Goal: Information Seeking & Learning: Check status

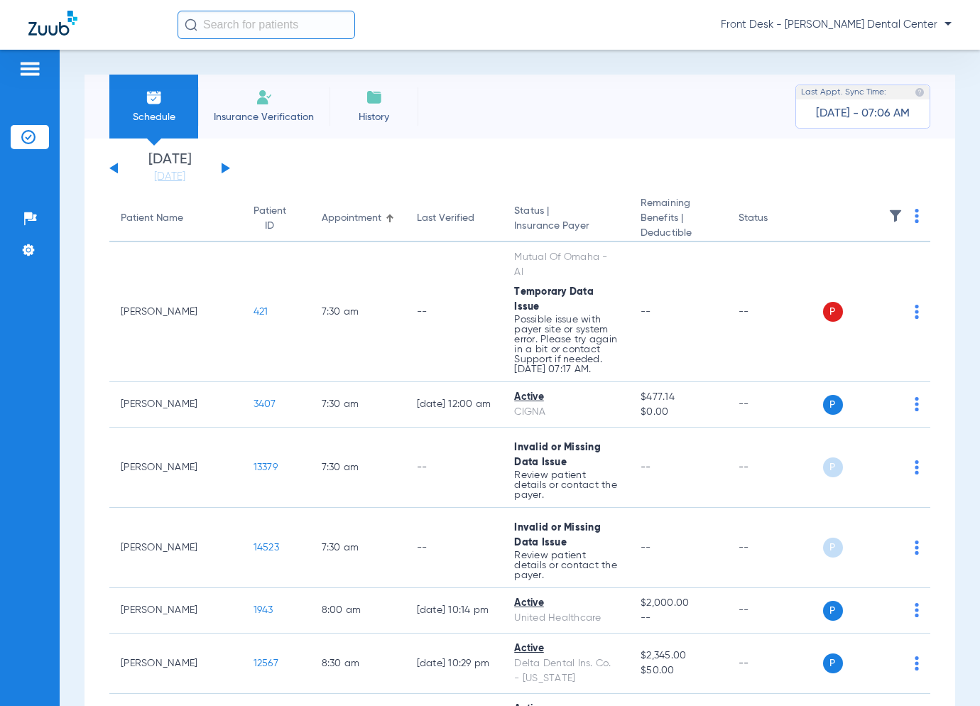
click at [227, 168] on button at bounding box center [226, 168] width 9 height 11
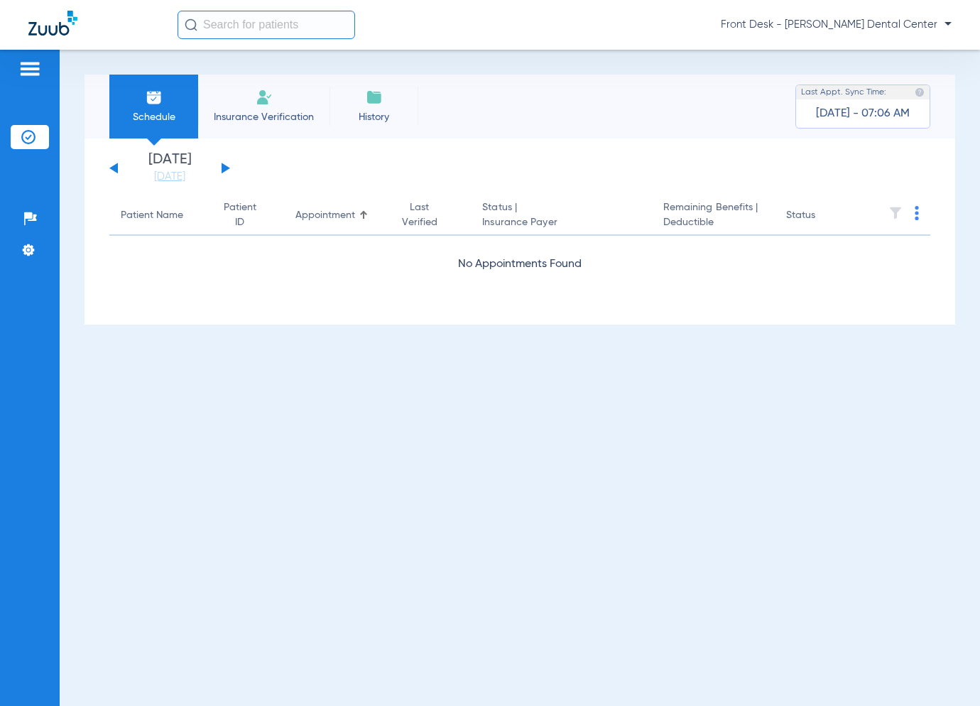
click at [227, 168] on button at bounding box center [226, 168] width 9 height 11
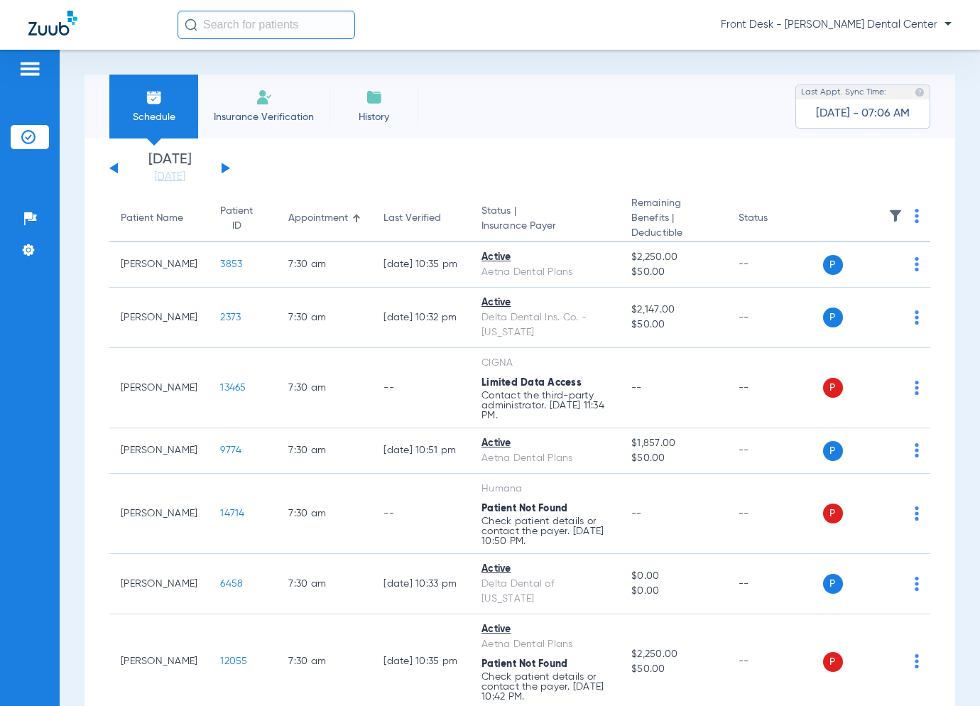
click at [222, 163] on button at bounding box center [226, 168] width 9 height 11
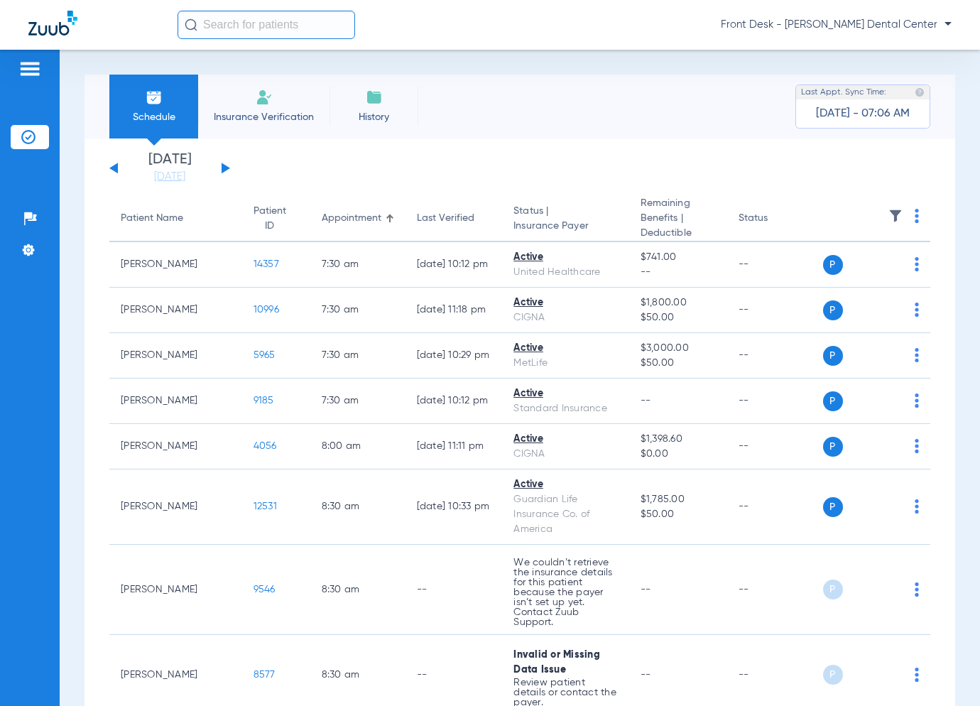
click at [222, 170] on button at bounding box center [226, 168] width 9 height 11
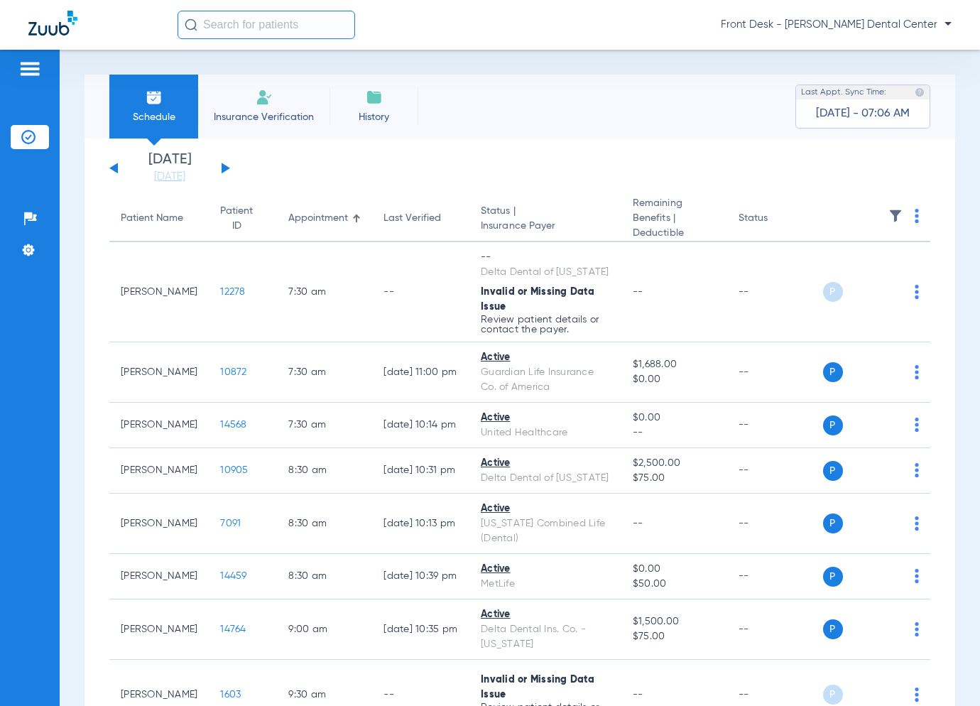
click at [222, 170] on button at bounding box center [226, 168] width 9 height 11
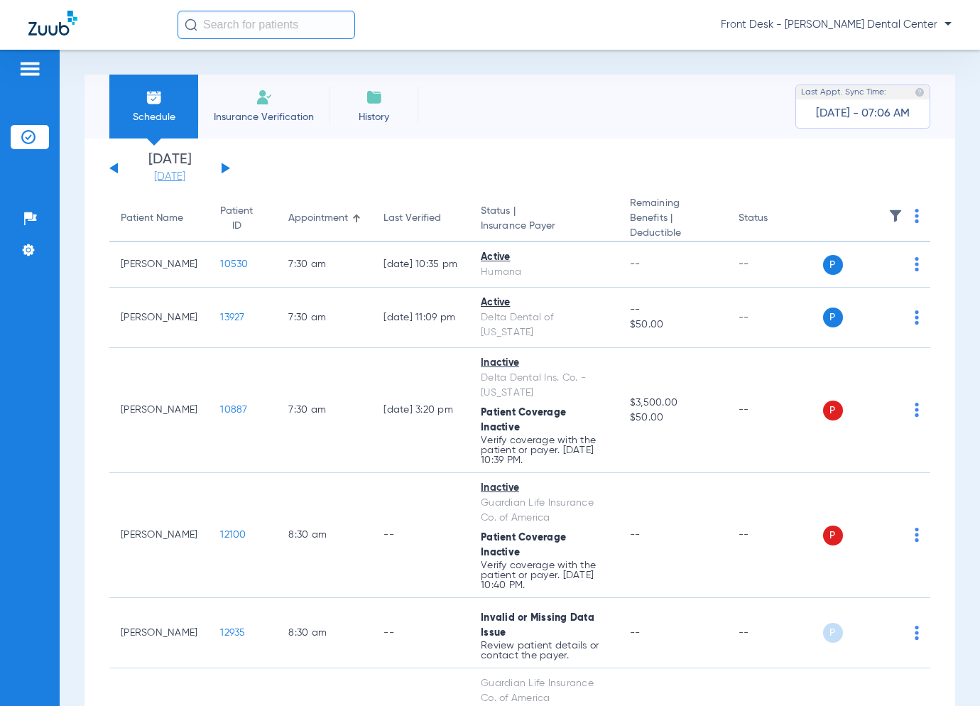
click at [180, 171] on link "[DATE]" at bounding box center [169, 177] width 85 height 14
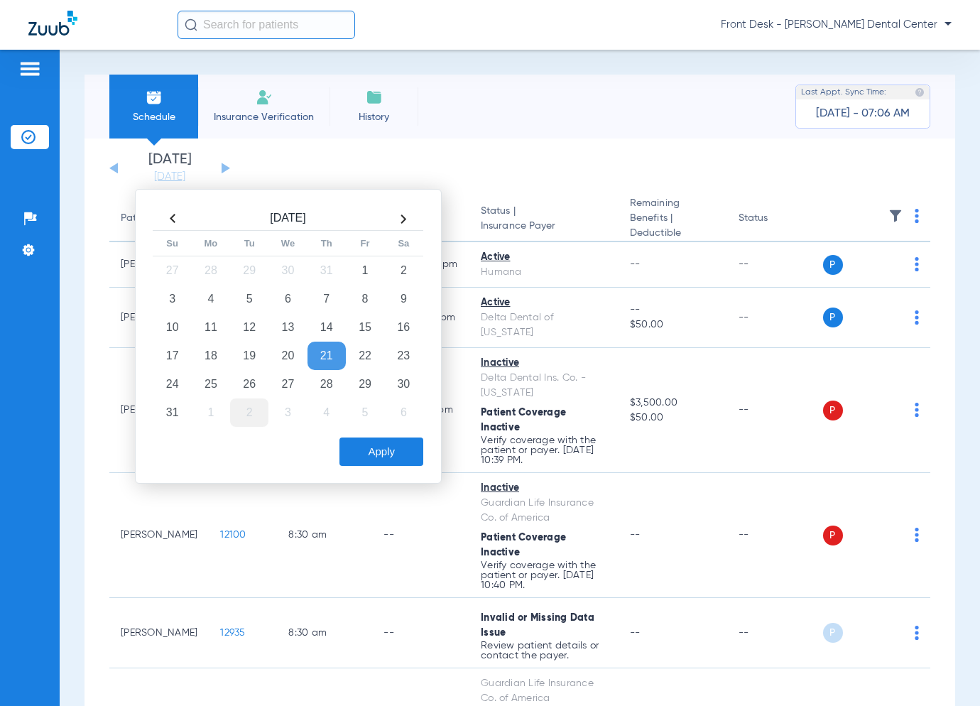
click at [243, 407] on td "2" at bounding box center [249, 412] width 38 height 28
click at [366, 448] on button "Apply" at bounding box center [381, 452] width 84 height 28
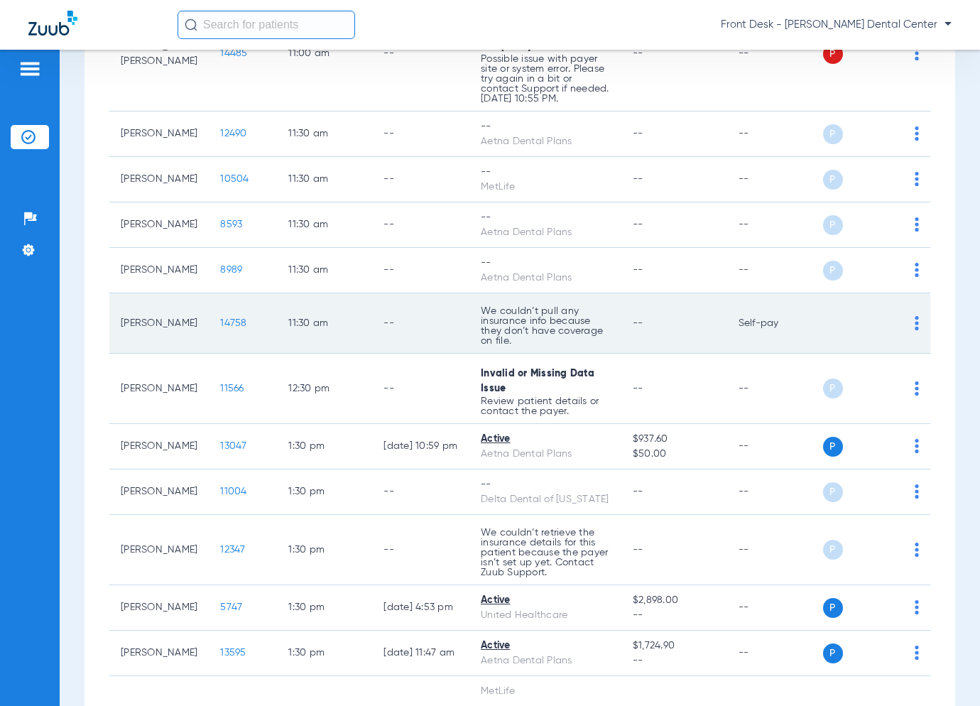
scroll to position [1283, 0]
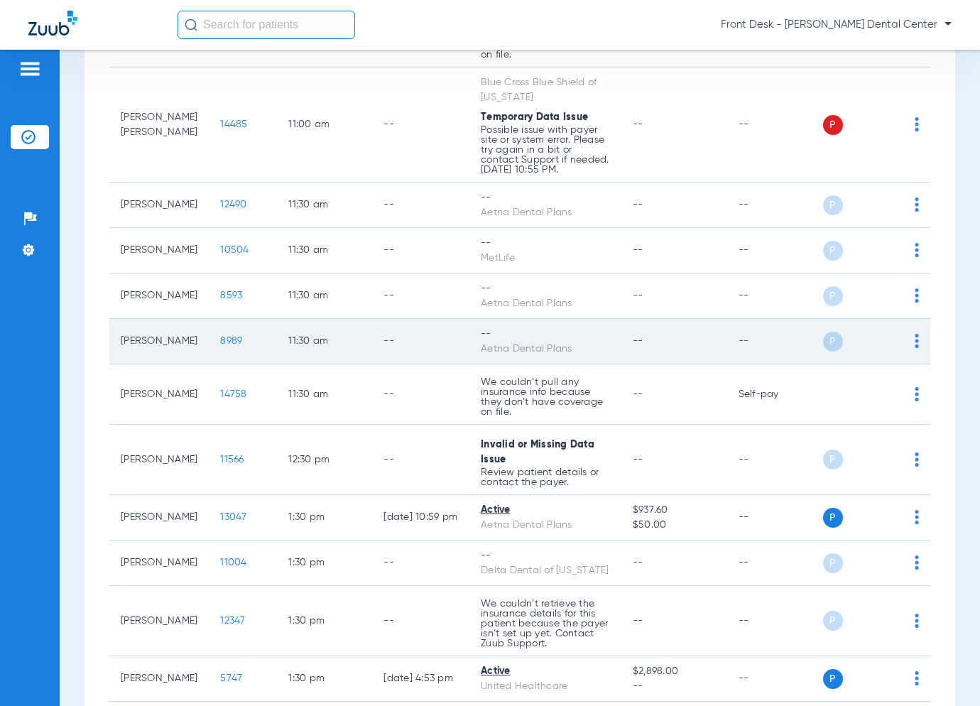
click at [220, 346] on span "8989" at bounding box center [231, 341] width 22 height 10
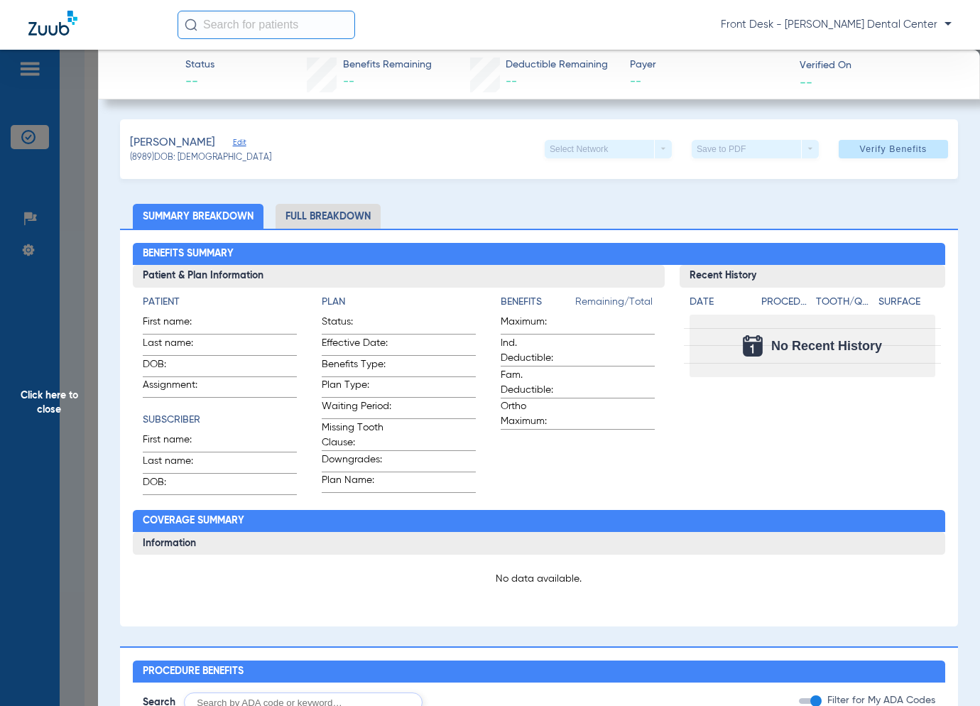
click at [94, 432] on span "Click here to close" at bounding box center [49, 403] width 98 height 706
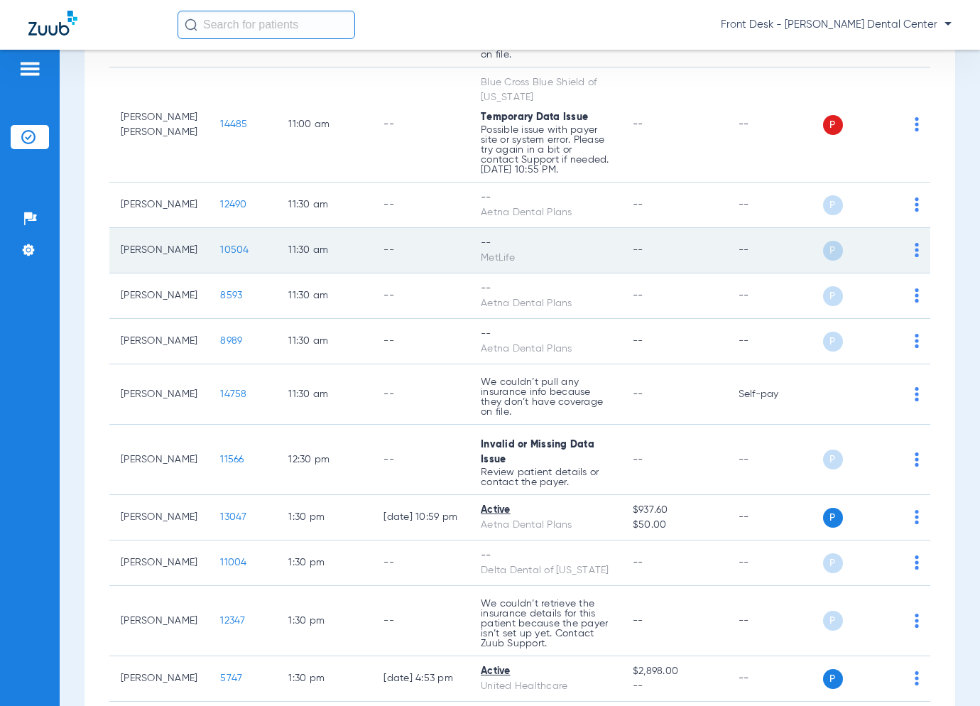
click at [220, 251] on span "10504" at bounding box center [234, 250] width 28 height 10
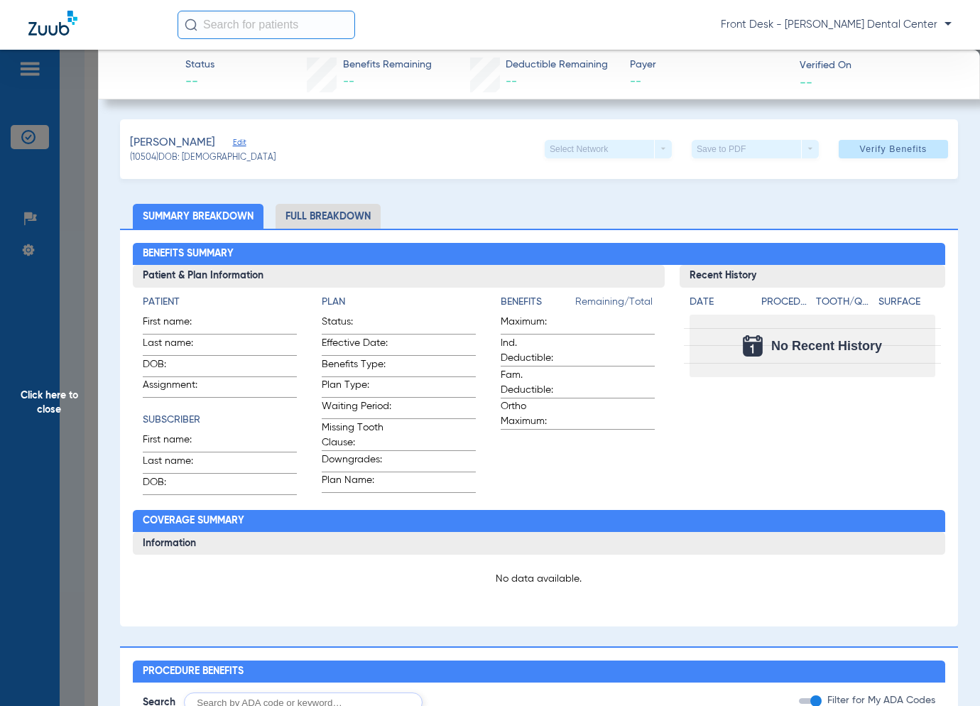
click at [87, 393] on span "Click here to close" at bounding box center [49, 403] width 98 height 706
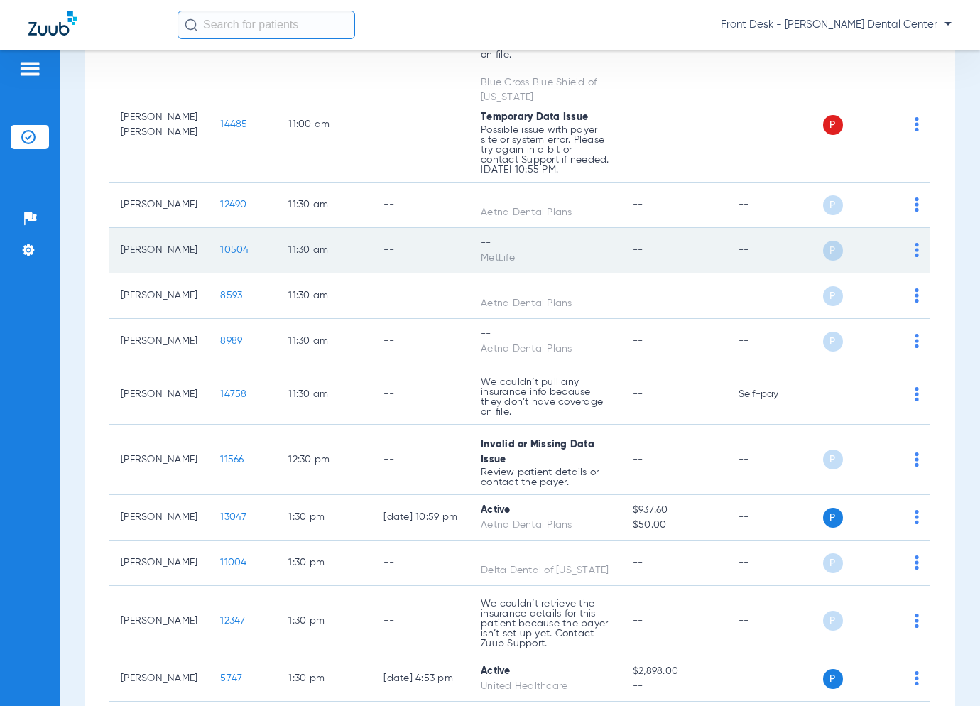
click at [220, 255] on span "10504" at bounding box center [234, 250] width 28 height 10
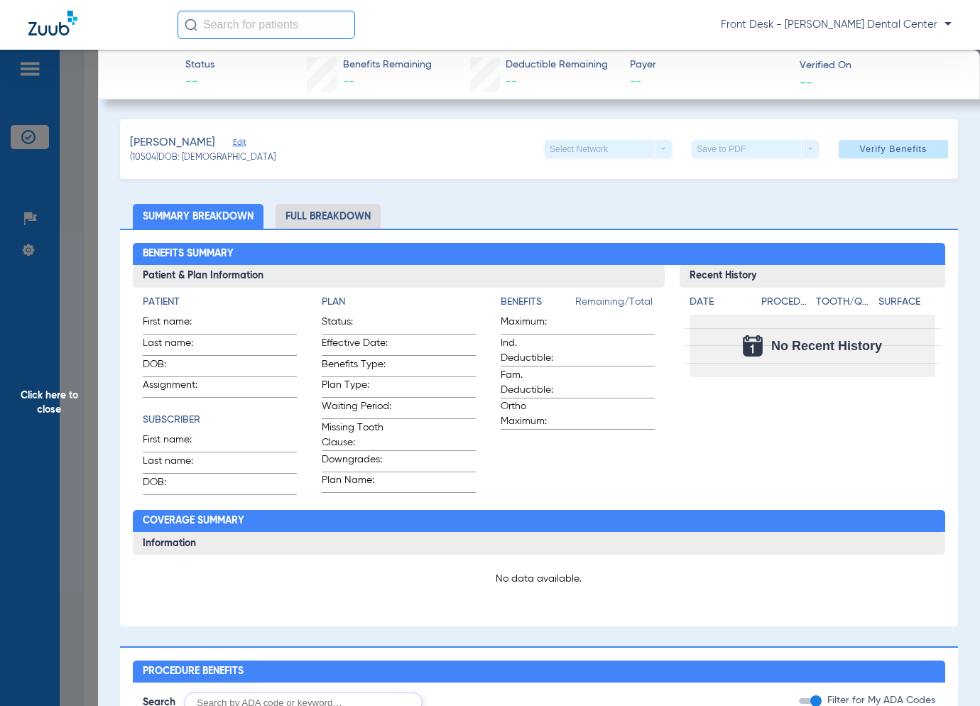
click at [50, 362] on span "Click here to close" at bounding box center [49, 403] width 98 height 706
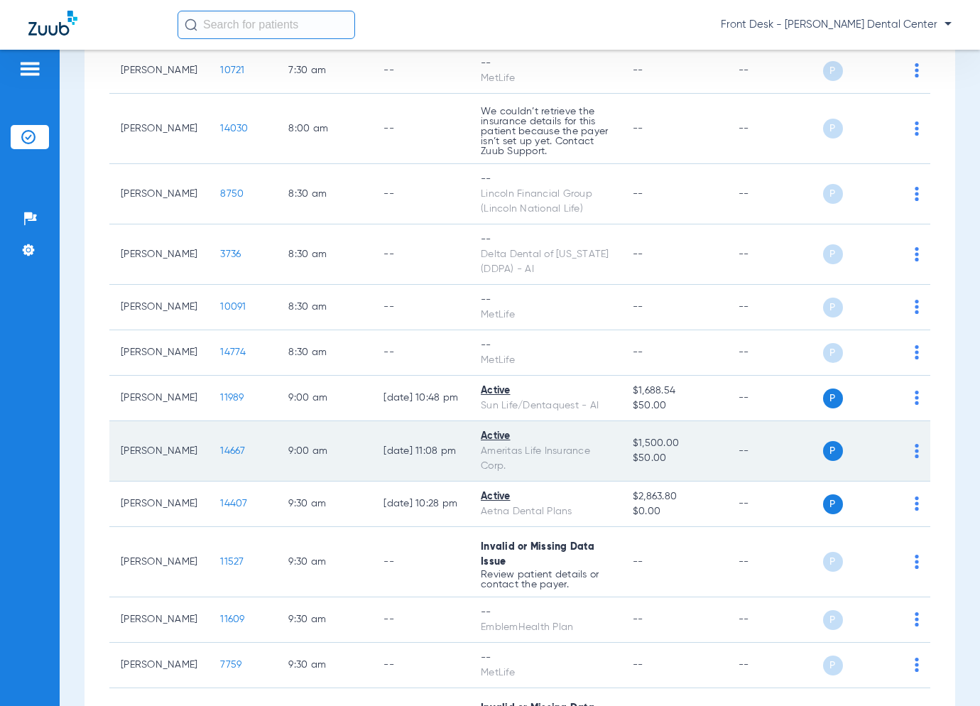
scroll to position [0, 0]
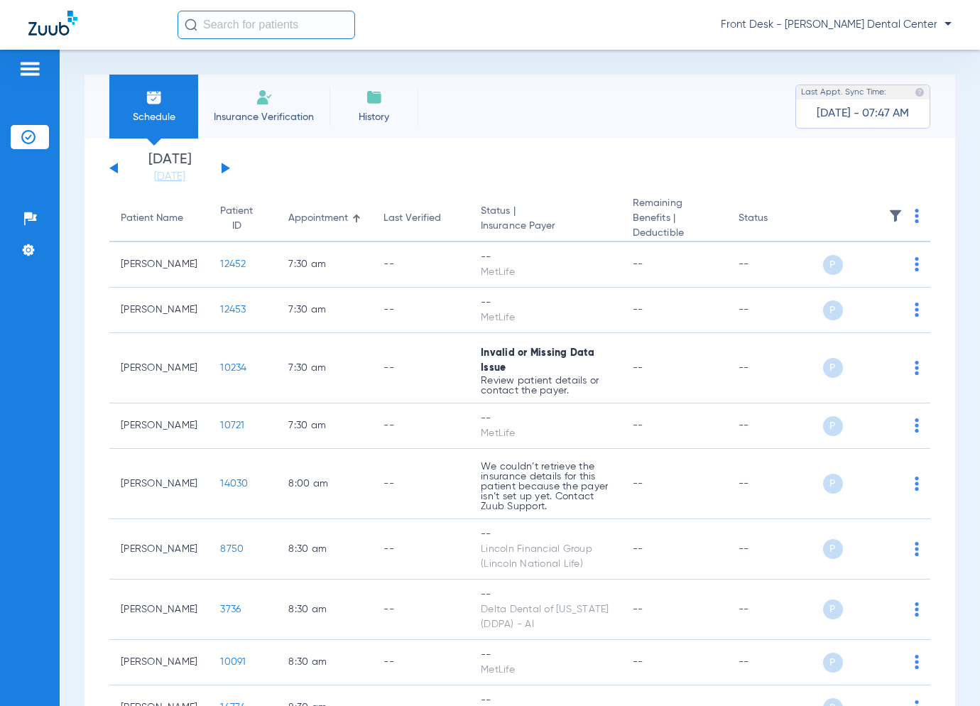
click at [224, 168] on button at bounding box center [226, 168] width 9 height 11
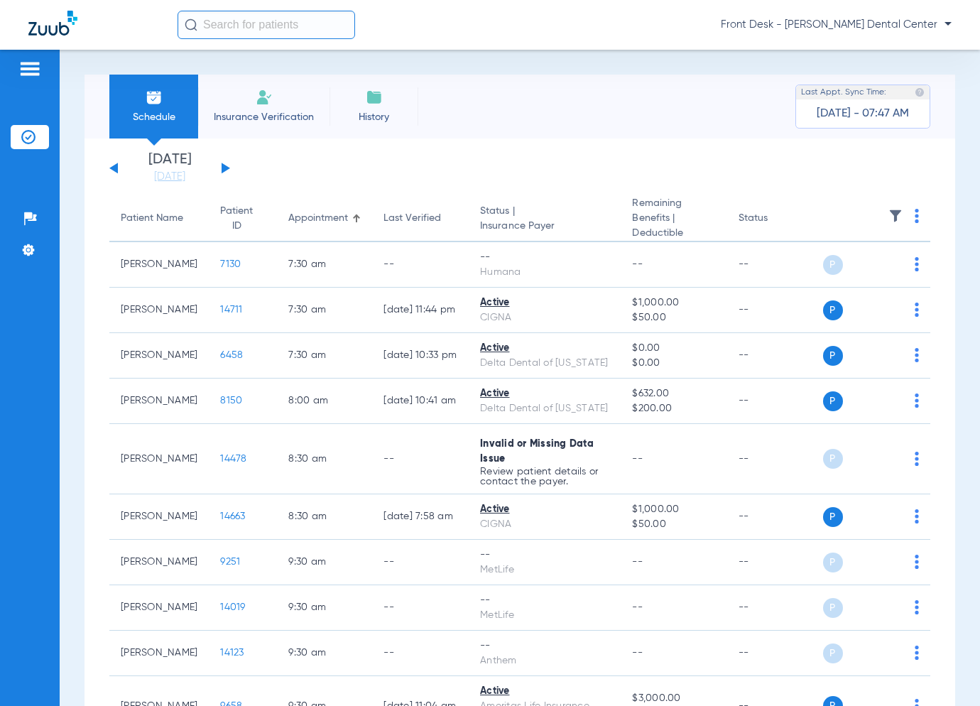
click at [225, 168] on button at bounding box center [226, 168] width 9 height 11
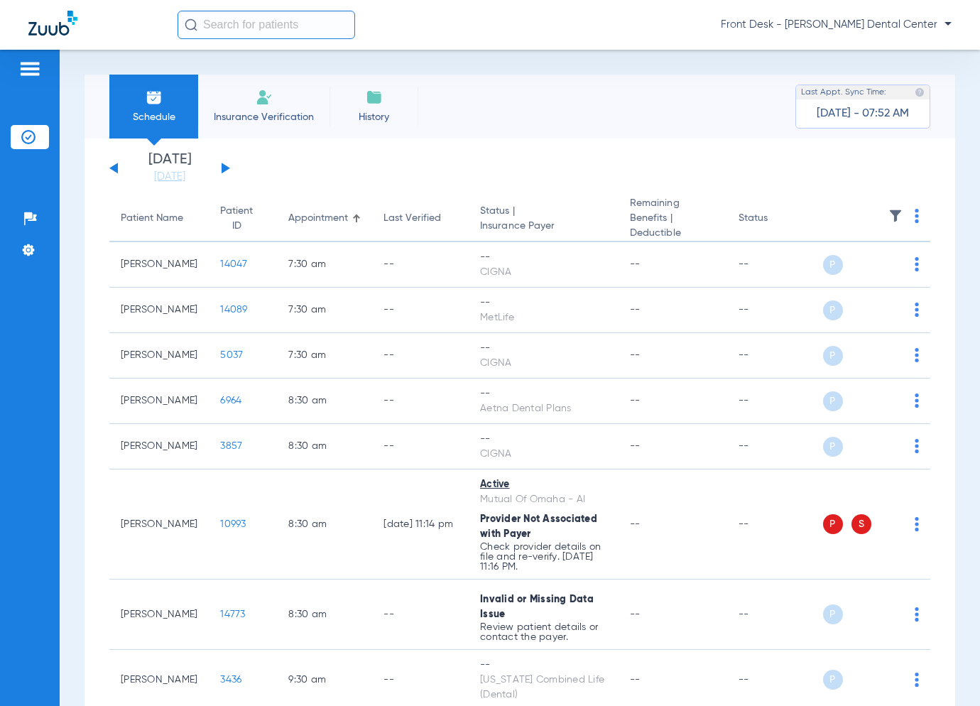
click at [226, 169] on button at bounding box center [226, 168] width 9 height 11
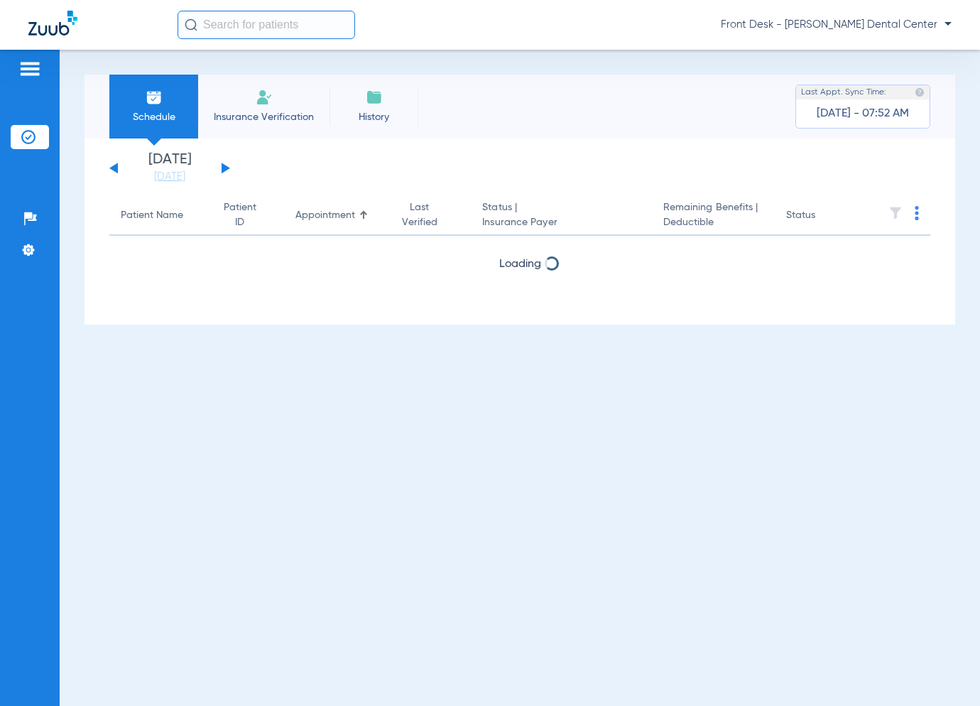
click at [226, 169] on button at bounding box center [226, 168] width 9 height 11
click at [226, 170] on button at bounding box center [226, 168] width 9 height 11
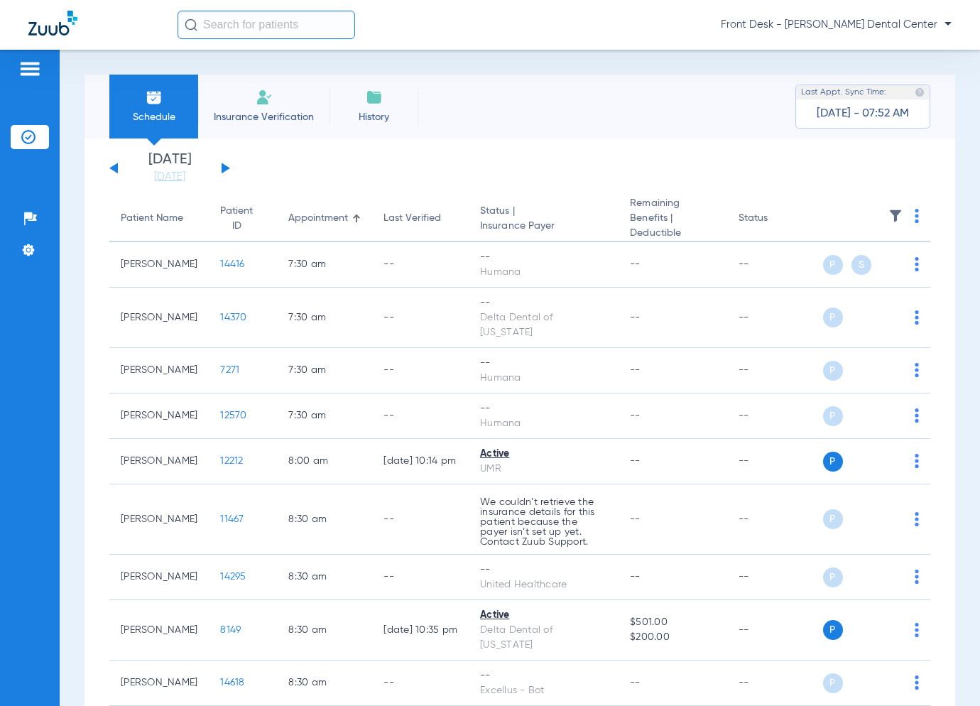
click at [114, 168] on button at bounding box center [113, 168] width 9 height 11
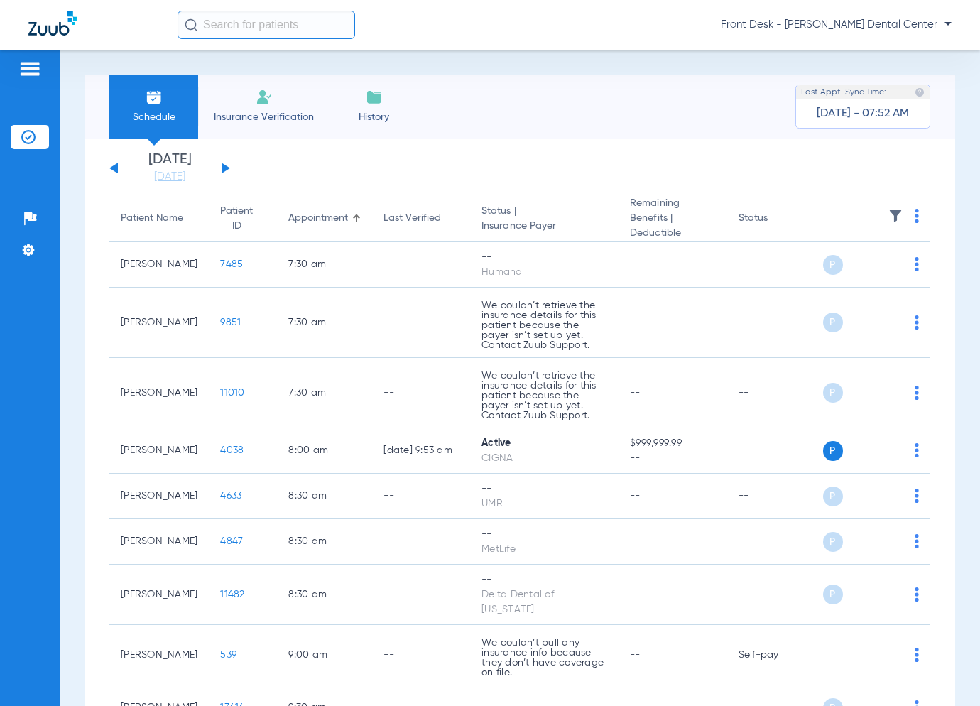
click at [226, 166] on button at bounding box center [226, 168] width 9 height 11
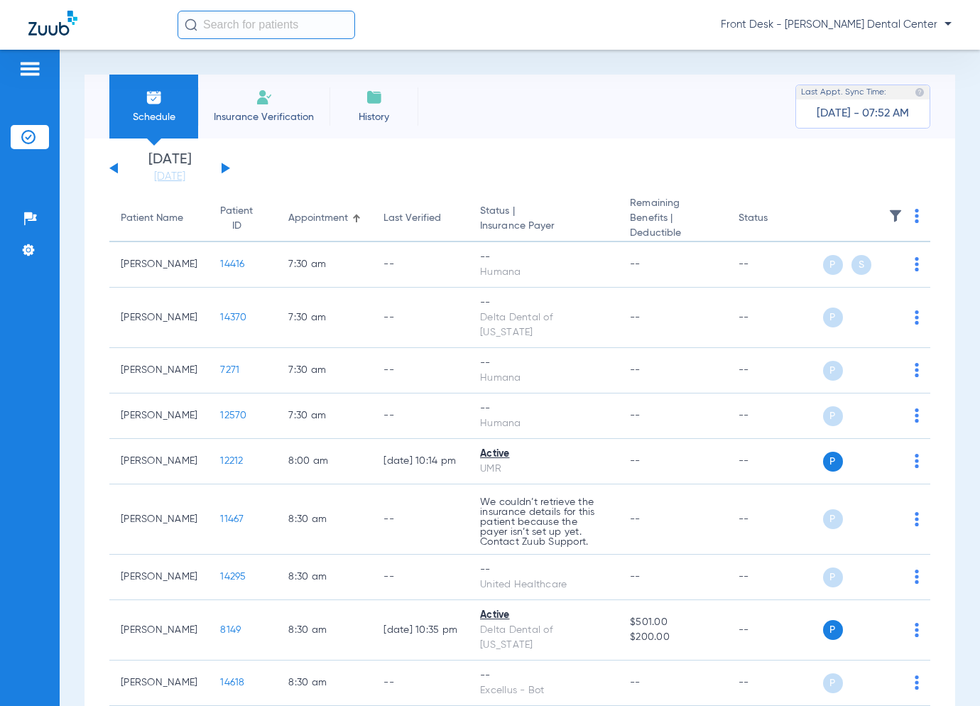
click at [226, 167] on button at bounding box center [226, 168] width 9 height 11
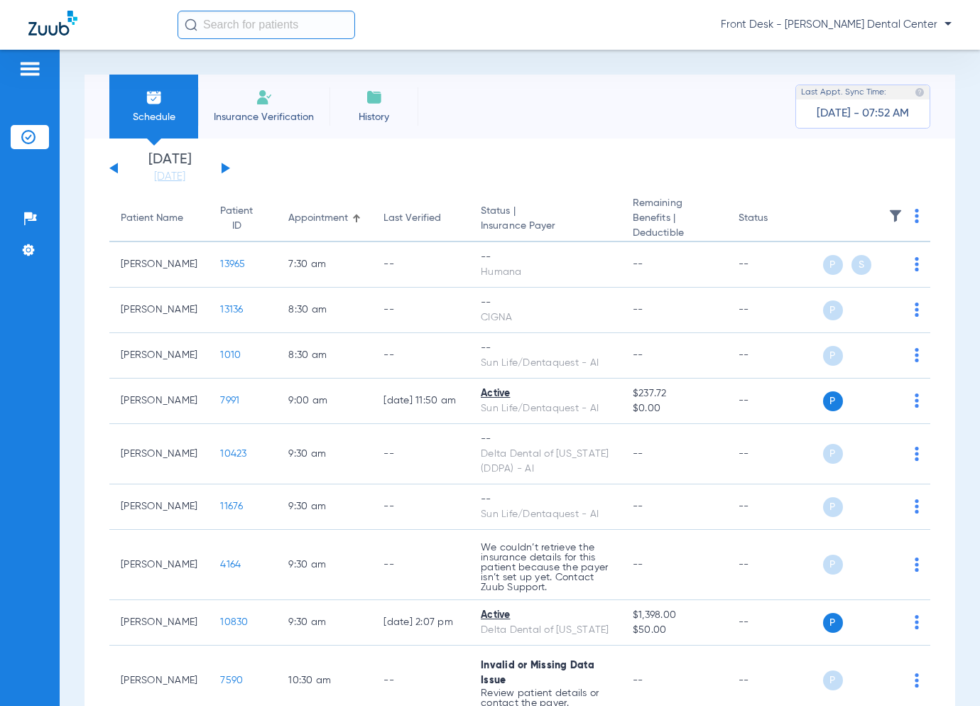
click at [222, 170] on button at bounding box center [226, 168] width 9 height 11
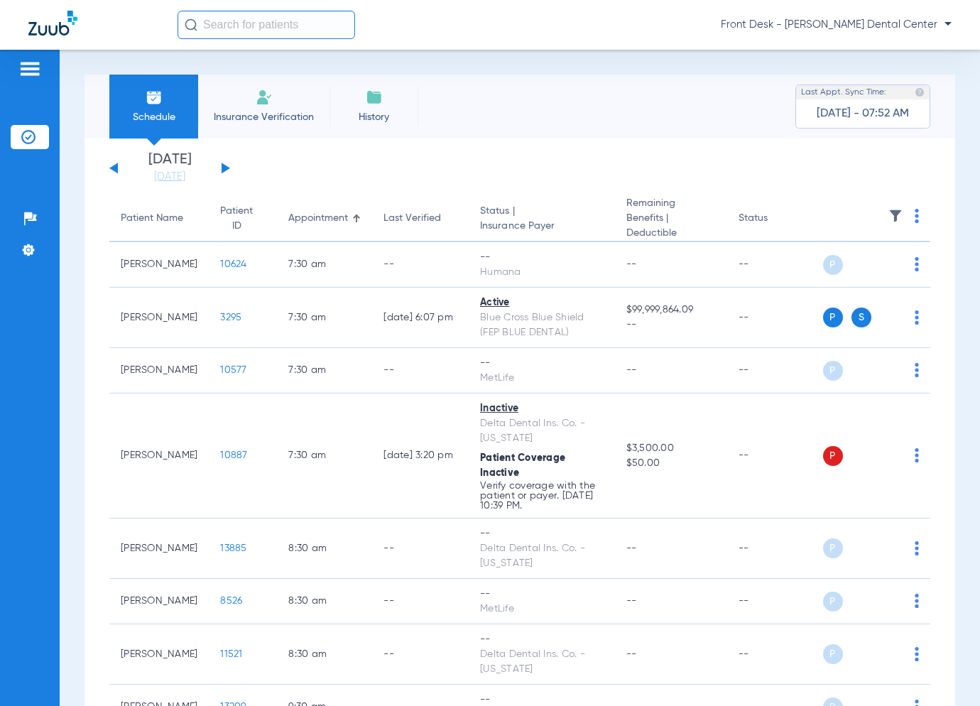
click at [223, 170] on button at bounding box center [226, 168] width 9 height 11
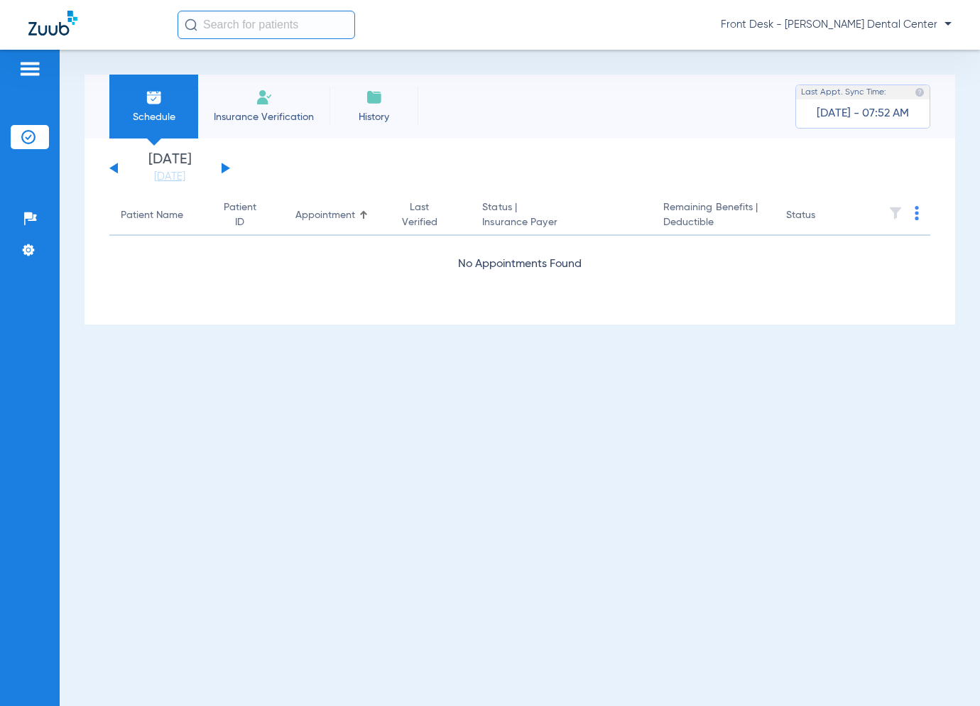
click at [224, 166] on button at bounding box center [226, 168] width 9 height 11
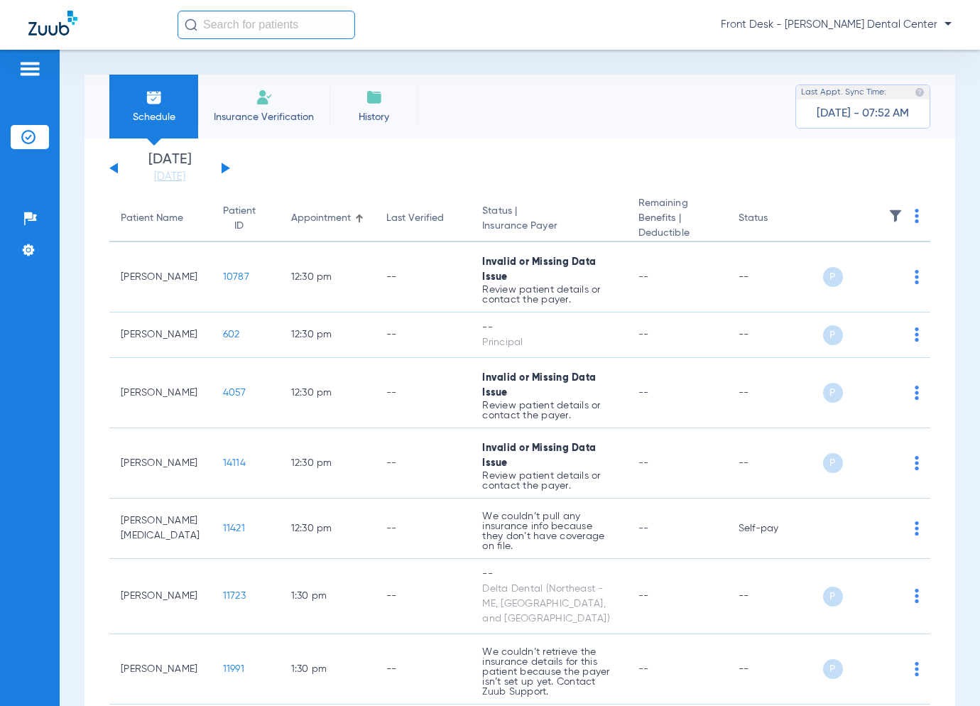
click at [226, 167] on button at bounding box center [226, 168] width 9 height 11
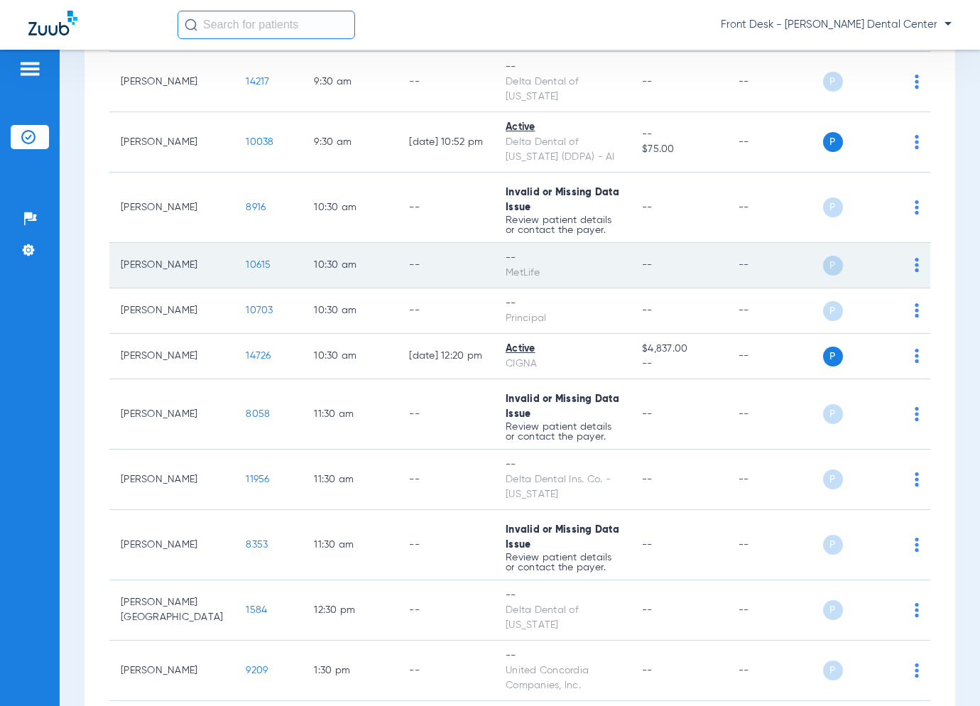
scroll to position [852, 0]
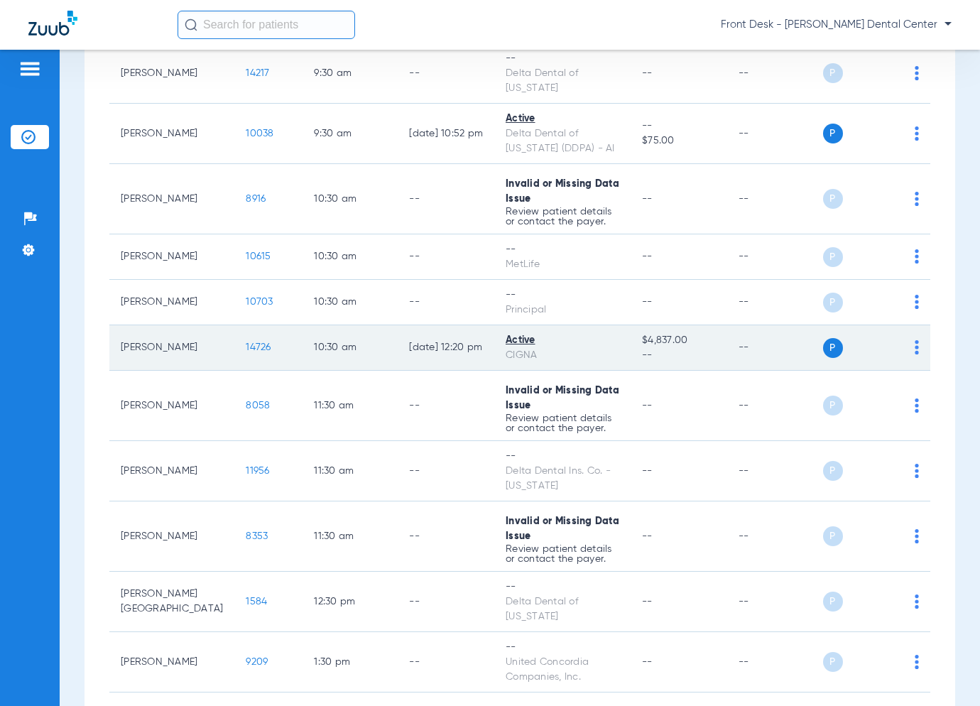
click at [246, 342] on span "14726" at bounding box center [258, 347] width 25 height 10
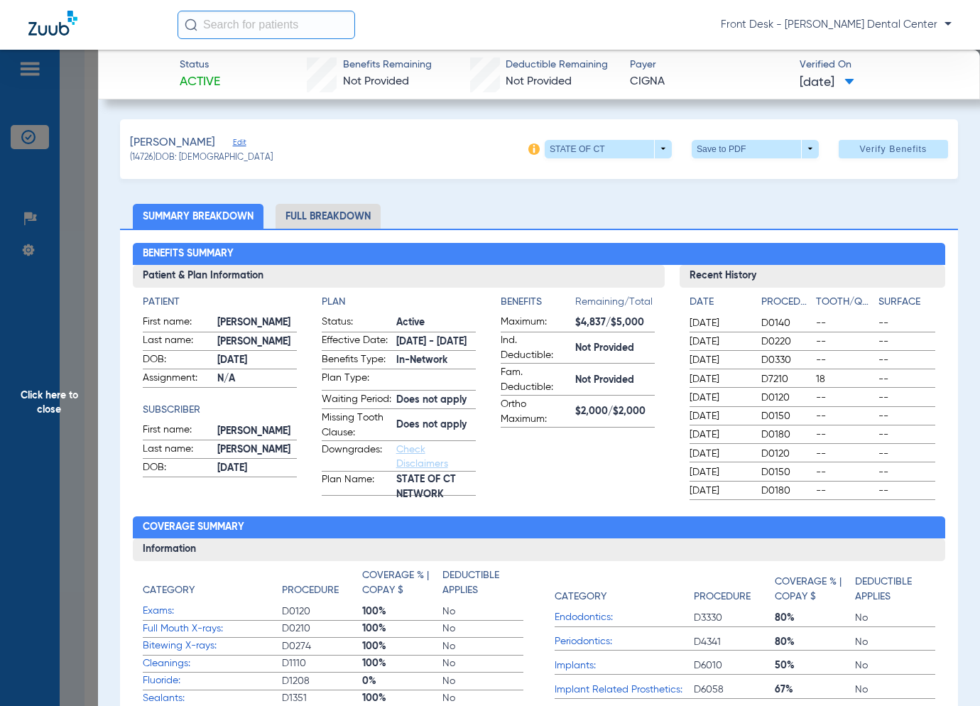
click at [62, 382] on span "Click here to close" at bounding box center [49, 403] width 98 height 706
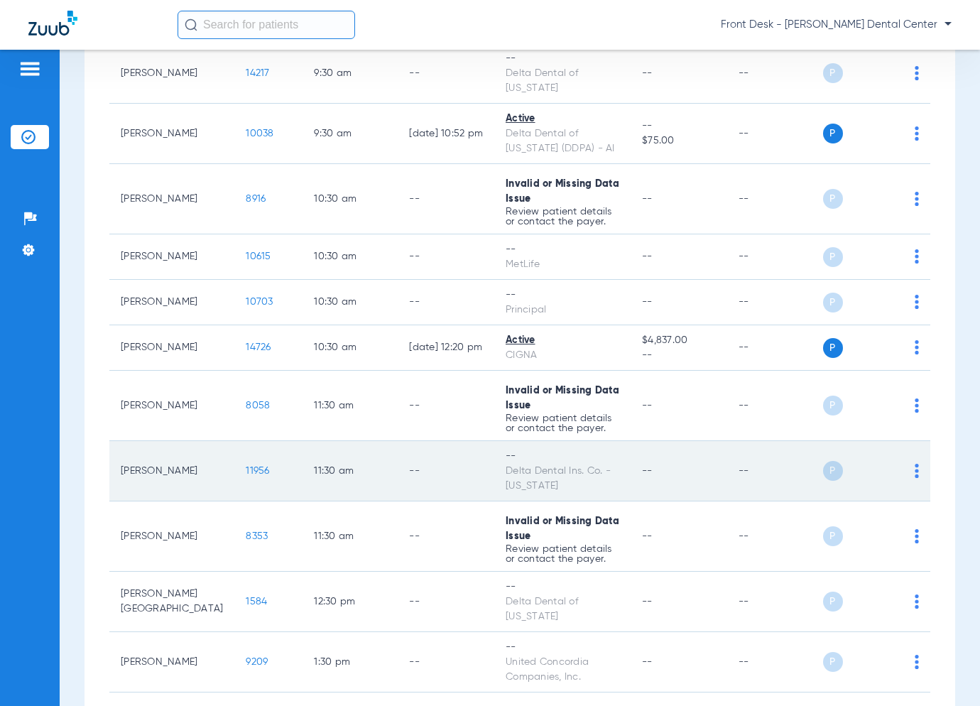
click at [246, 466] on span "11956" at bounding box center [257, 471] width 23 height 10
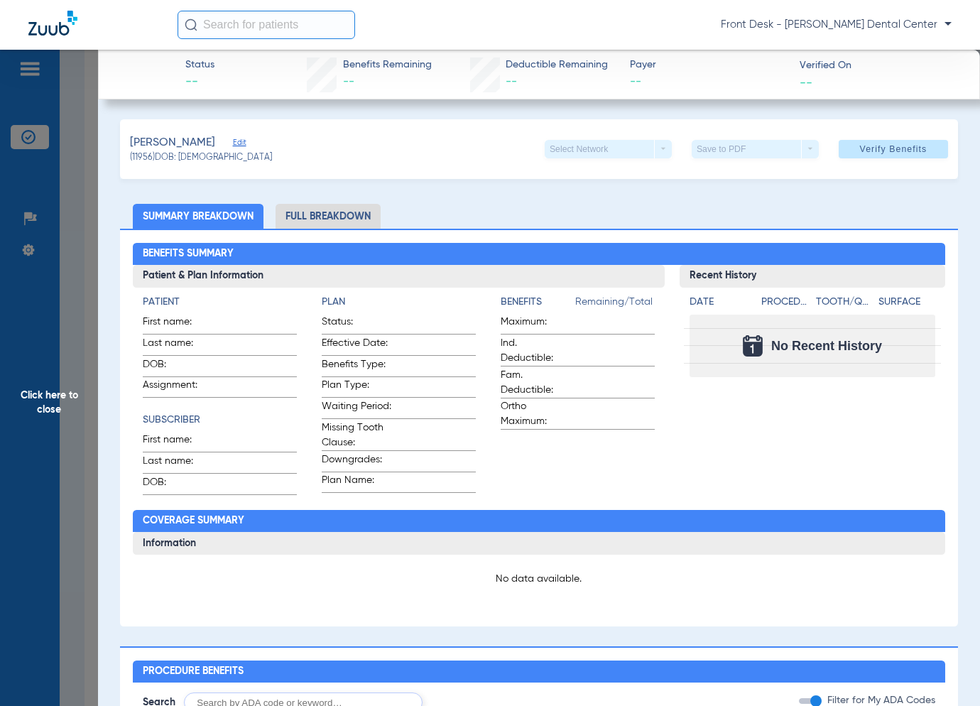
click at [78, 391] on span "Click here to close" at bounding box center [49, 403] width 98 height 706
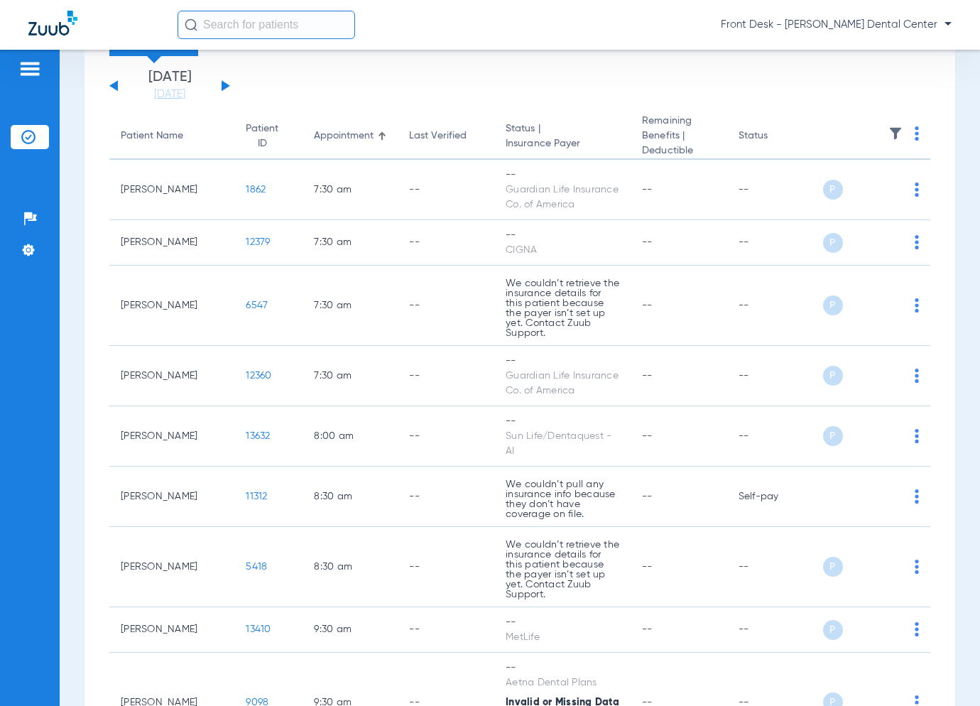
scroll to position [0, 0]
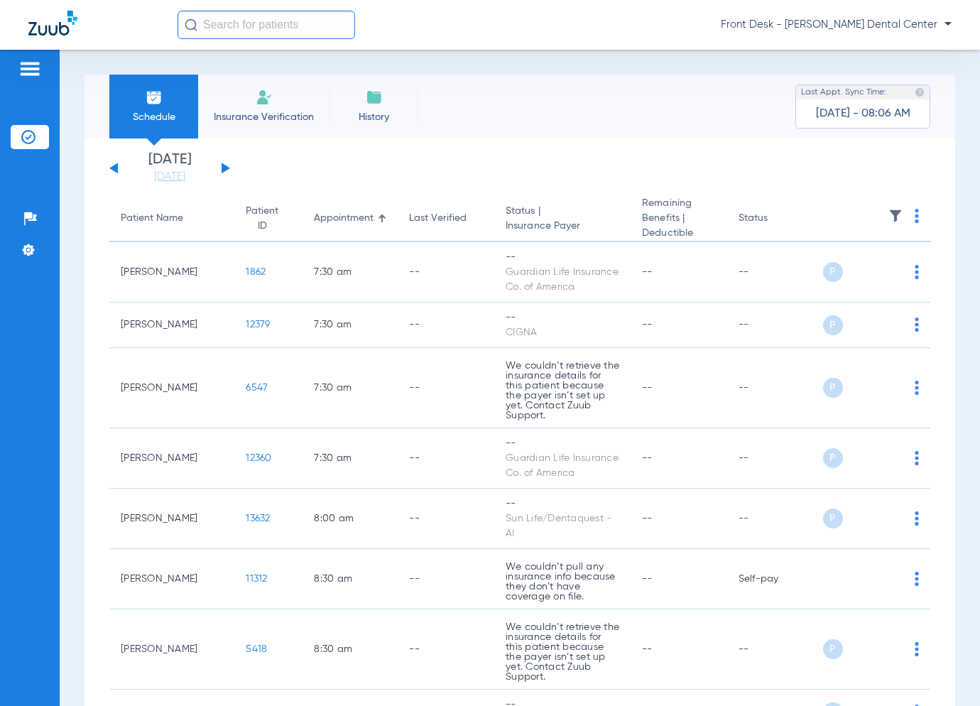
click at [207, 162] on li "[DATE]" at bounding box center [169, 168] width 85 height 31
click at [193, 178] on link "[DATE]" at bounding box center [169, 177] width 85 height 14
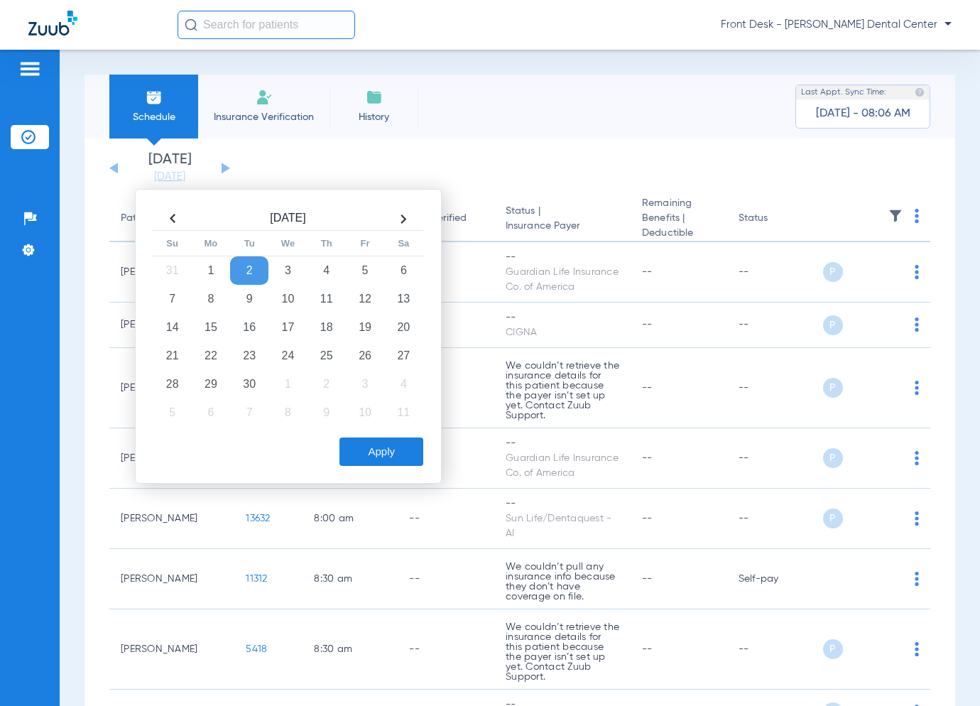
click at [244, 263] on td "2" at bounding box center [249, 270] width 38 height 28
click at [409, 441] on button "Apply" at bounding box center [381, 452] width 84 height 28
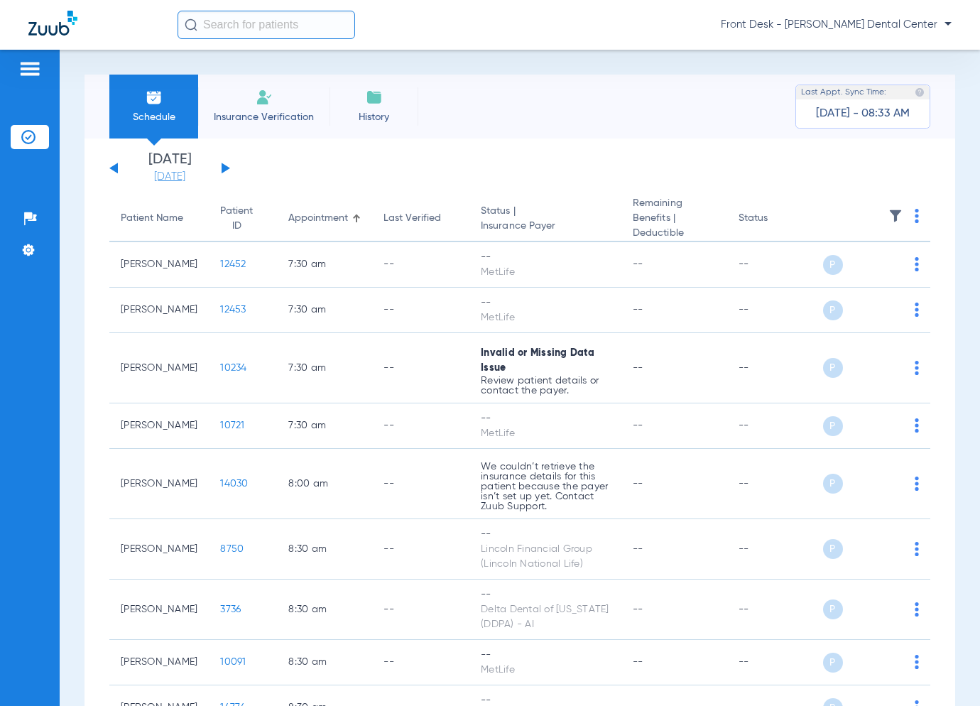
click at [148, 175] on link "[DATE]" at bounding box center [169, 177] width 85 height 14
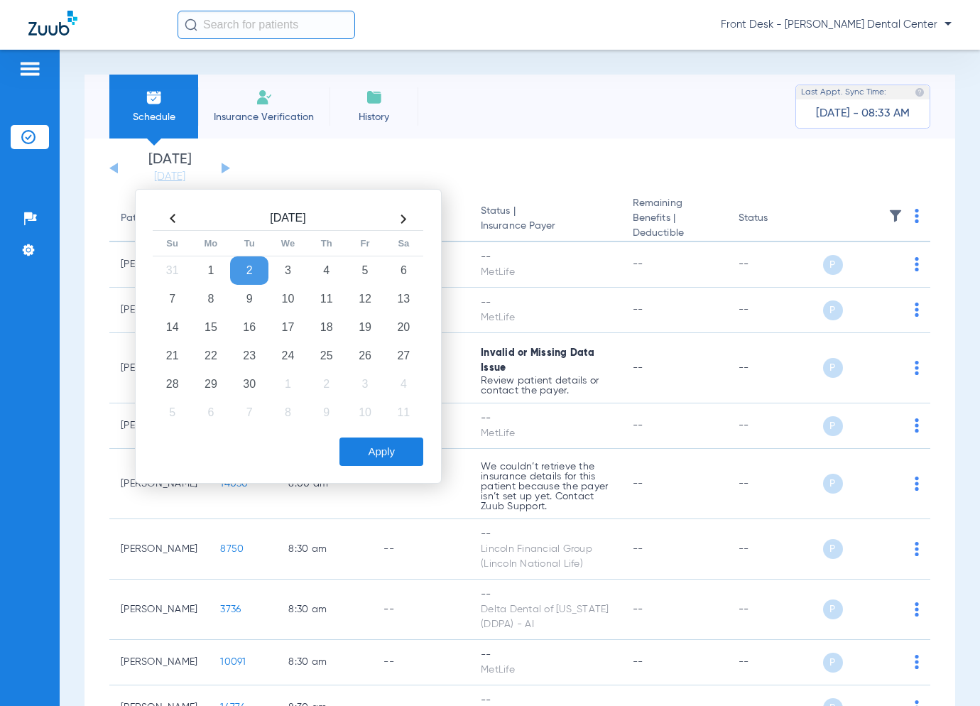
click at [170, 220] on th at bounding box center [172, 218] width 38 height 23
click at [336, 347] on td "21" at bounding box center [327, 356] width 38 height 28
click at [401, 454] on button "Apply" at bounding box center [381, 452] width 84 height 28
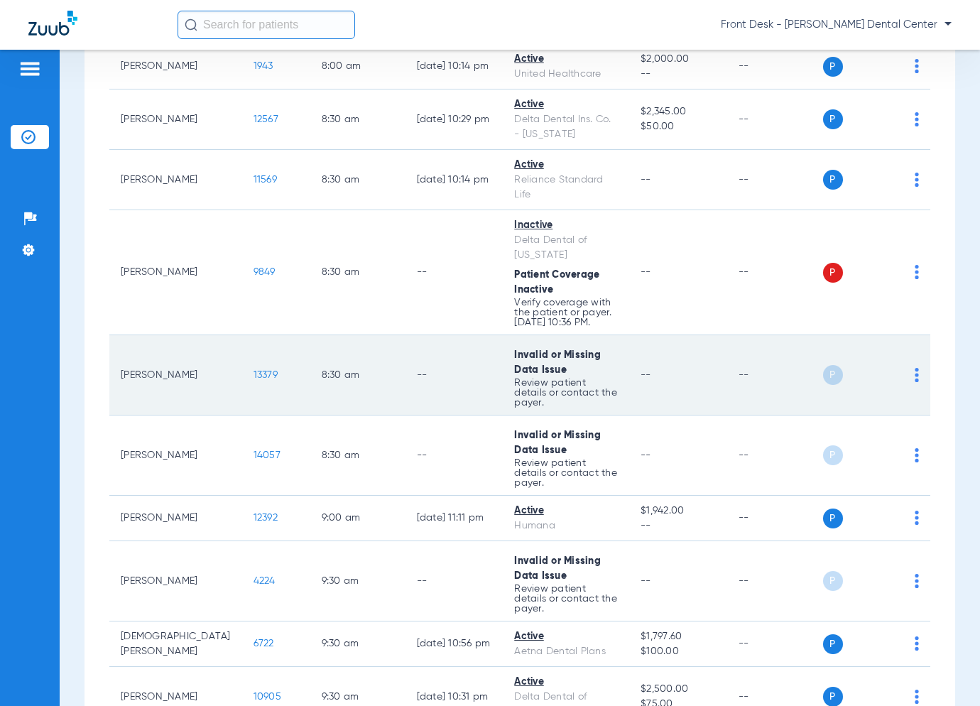
scroll to position [284, 0]
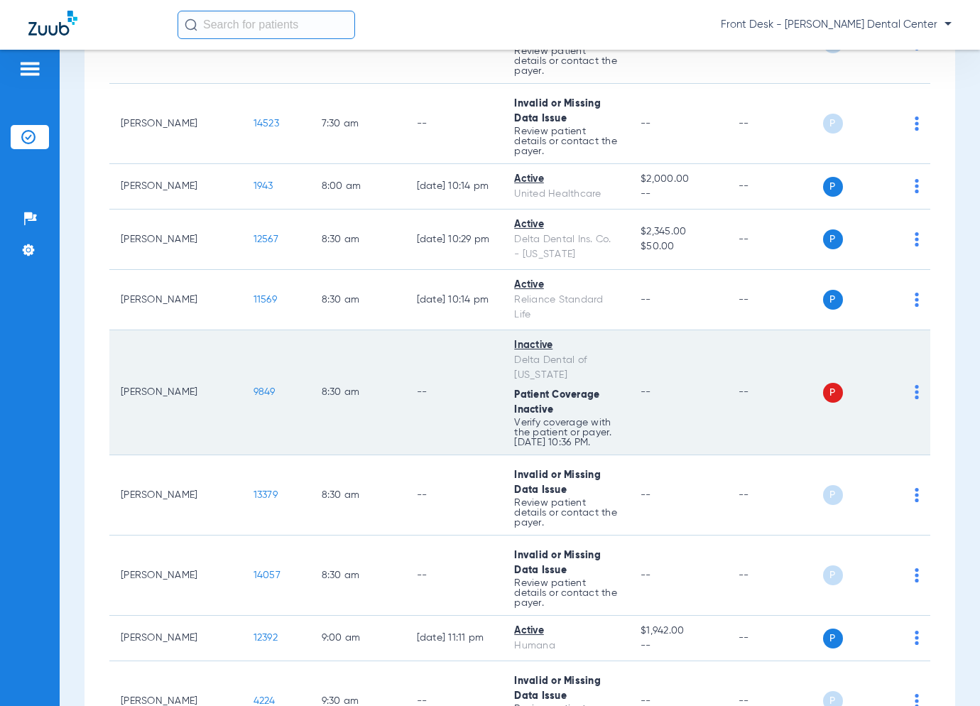
click at [254, 387] on span "9849" at bounding box center [265, 392] width 22 height 10
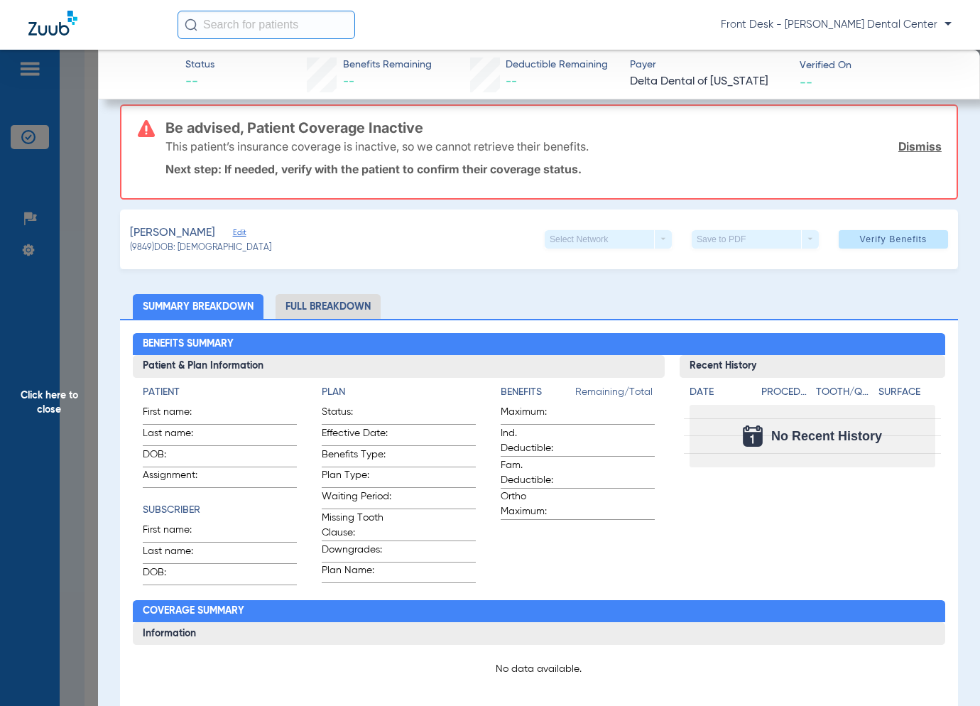
scroll to position [0, 0]
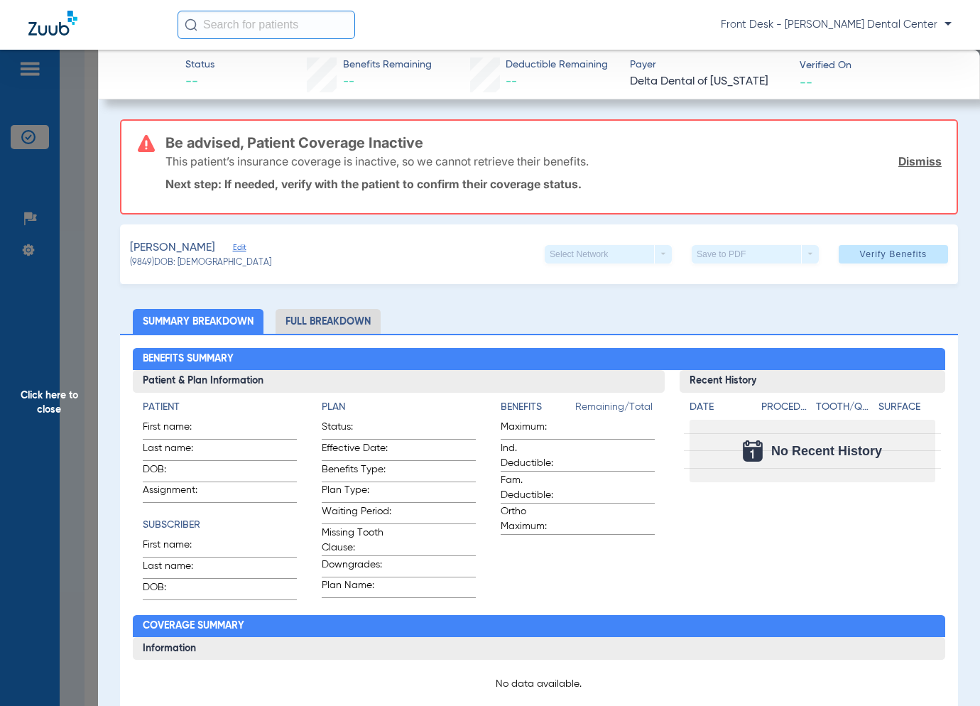
click at [83, 398] on span "Click here to close" at bounding box center [49, 403] width 98 height 706
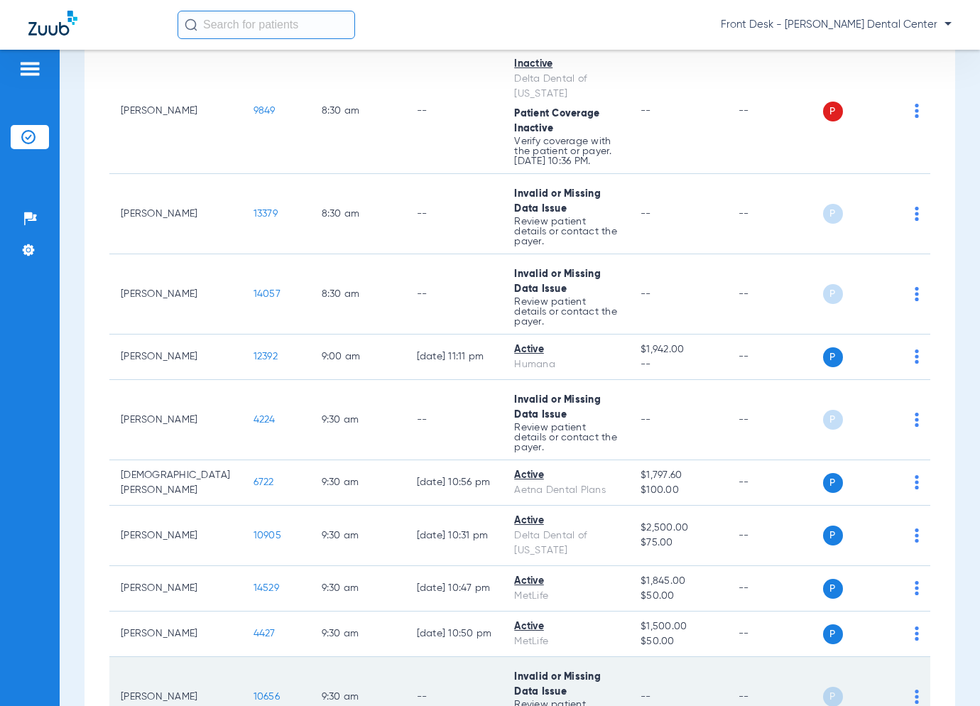
scroll to position [568, 0]
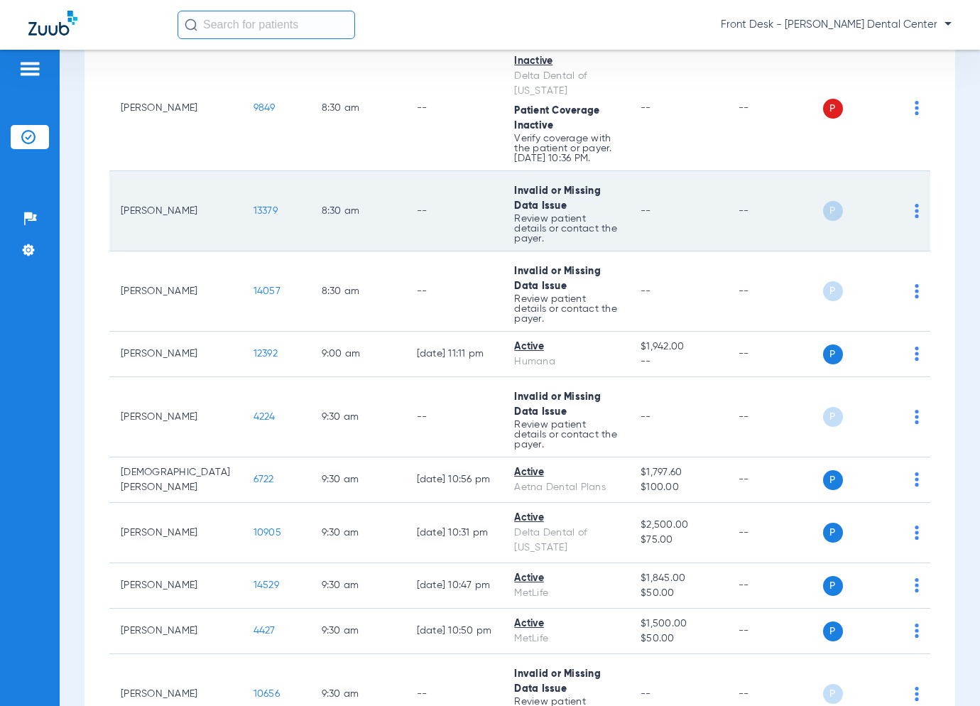
click at [254, 206] on span "13379" at bounding box center [266, 211] width 24 height 10
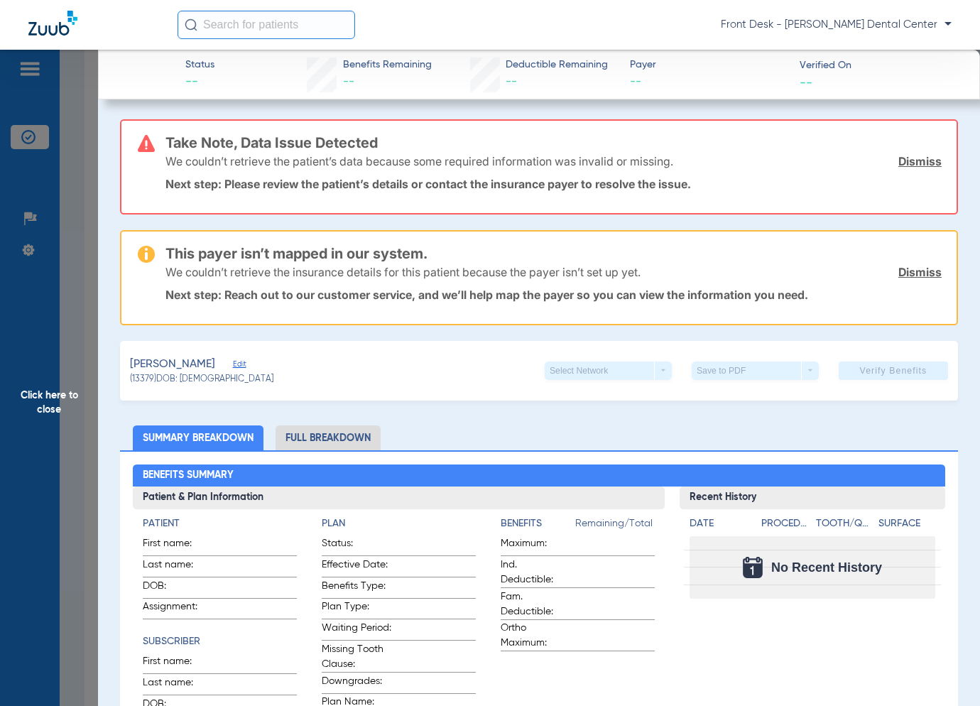
click at [65, 285] on span "Click here to close" at bounding box center [49, 403] width 98 height 706
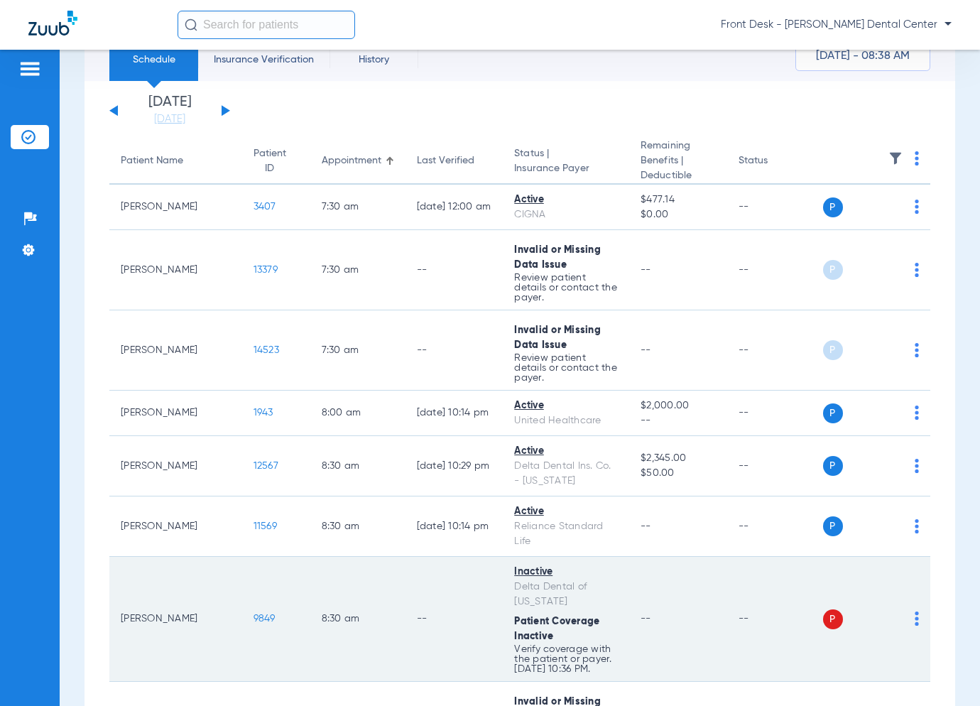
scroll to position [0, 0]
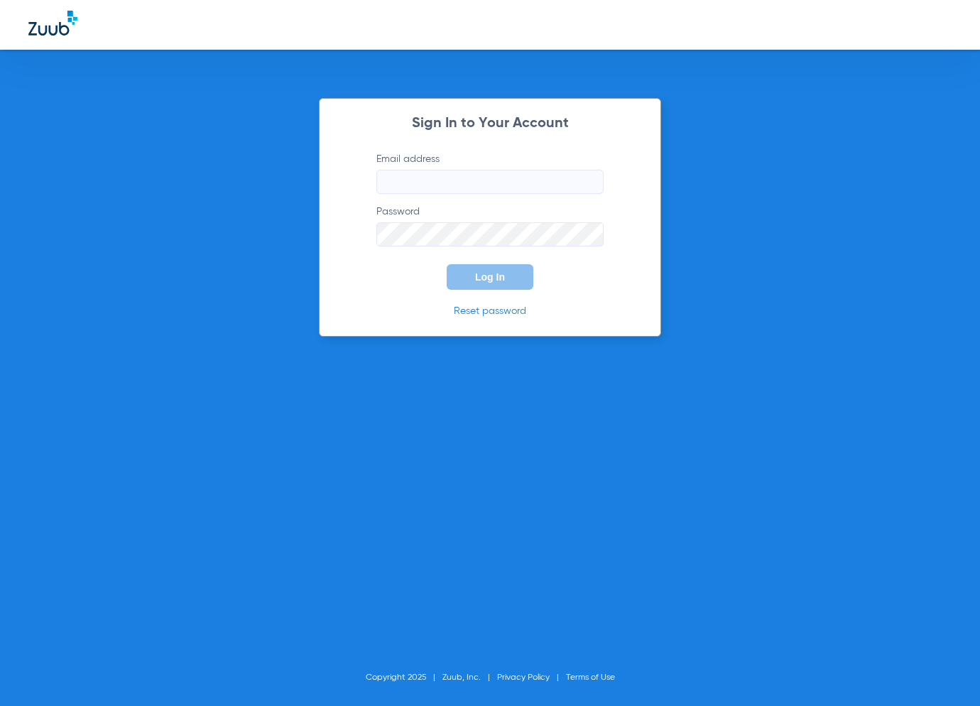
type input "[EMAIL_ADDRESS][DOMAIN_NAME]"
click at [468, 263] on form "Email address [EMAIL_ADDRESS][DOMAIN_NAME] Password Log In" at bounding box center [490, 221] width 270 height 138
click at [489, 281] on span "Log In" at bounding box center [490, 276] width 30 height 11
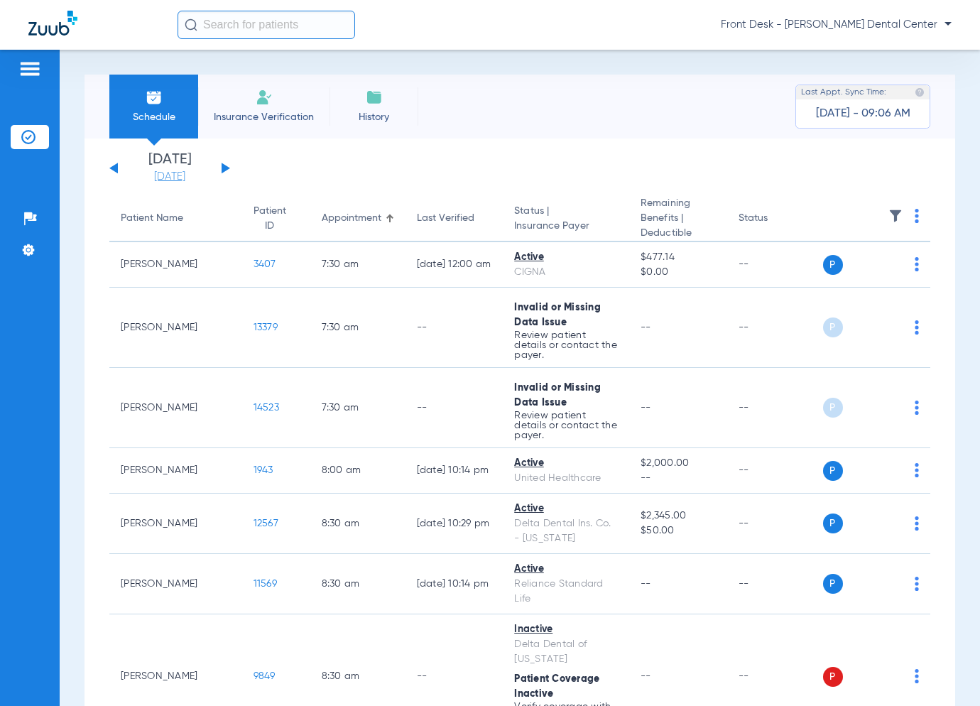
click at [185, 175] on link "[DATE]" at bounding box center [169, 177] width 85 height 14
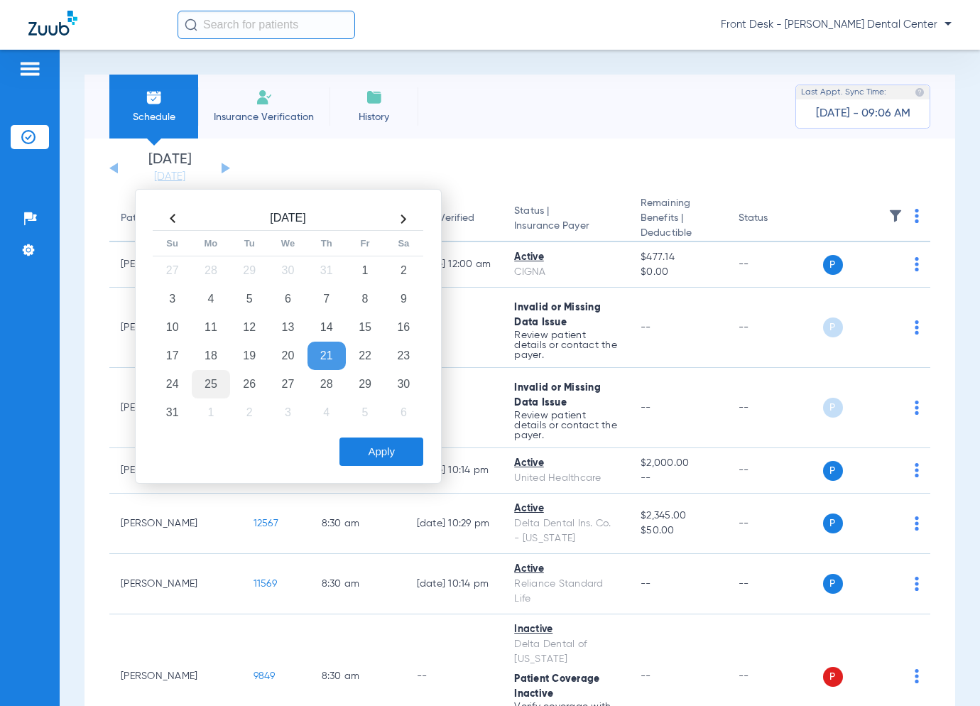
click at [212, 380] on td "25" at bounding box center [211, 384] width 38 height 28
click at [418, 457] on button "Apply" at bounding box center [381, 452] width 84 height 28
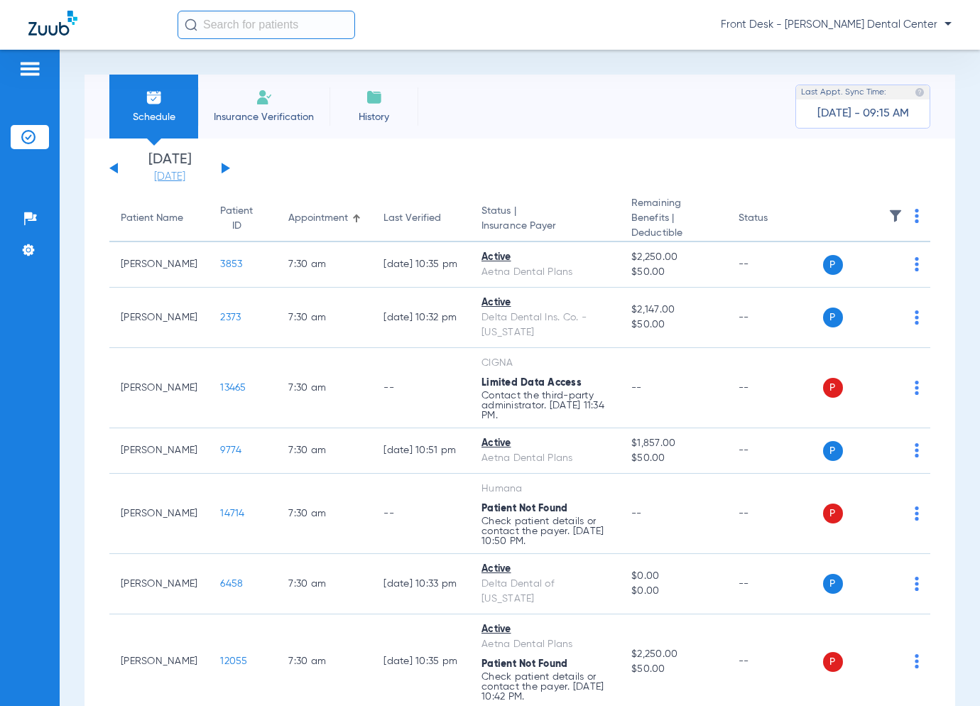
click at [178, 178] on link "[DATE]" at bounding box center [169, 177] width 85 height 14
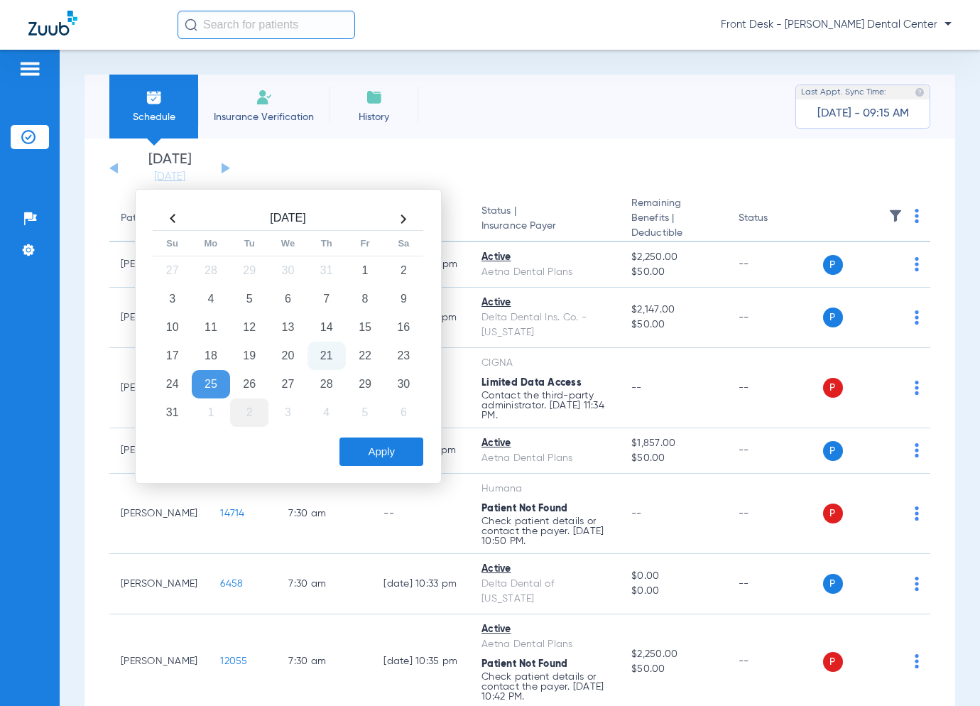
click at [244, 408] on td "2" at bounding box center [249, 412] width 38 height 28
click at [398, 451] on button "Apply" at bounding box center [381, 452] width 84 height 28
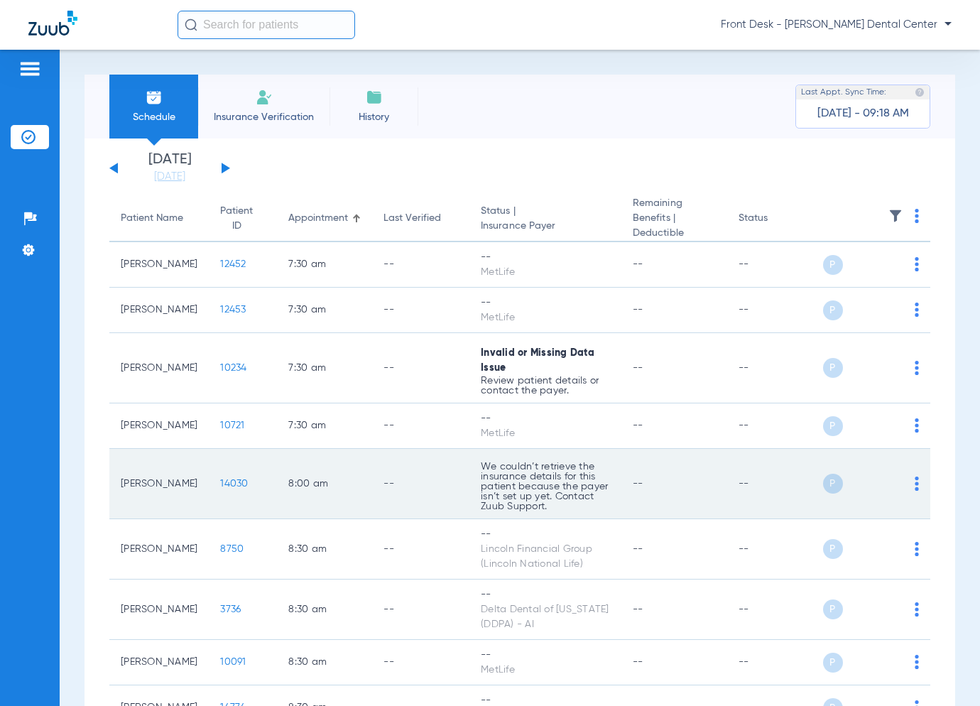
scroll to position [355, 0]
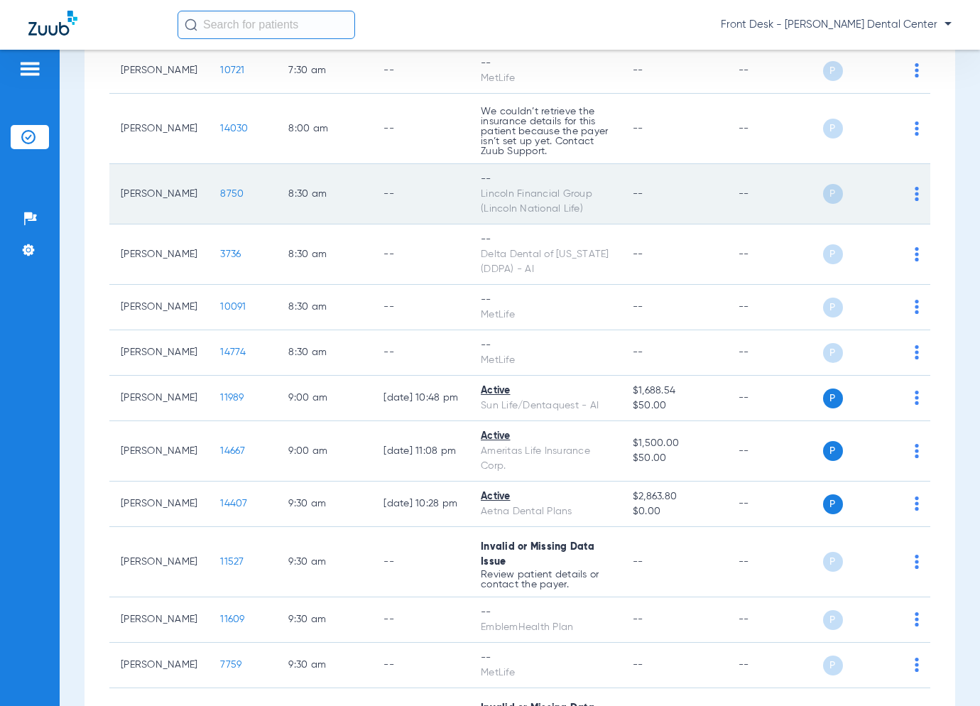
click at [220, 192] on span "8750" at bounding box center [231, 194] width 23 height 10
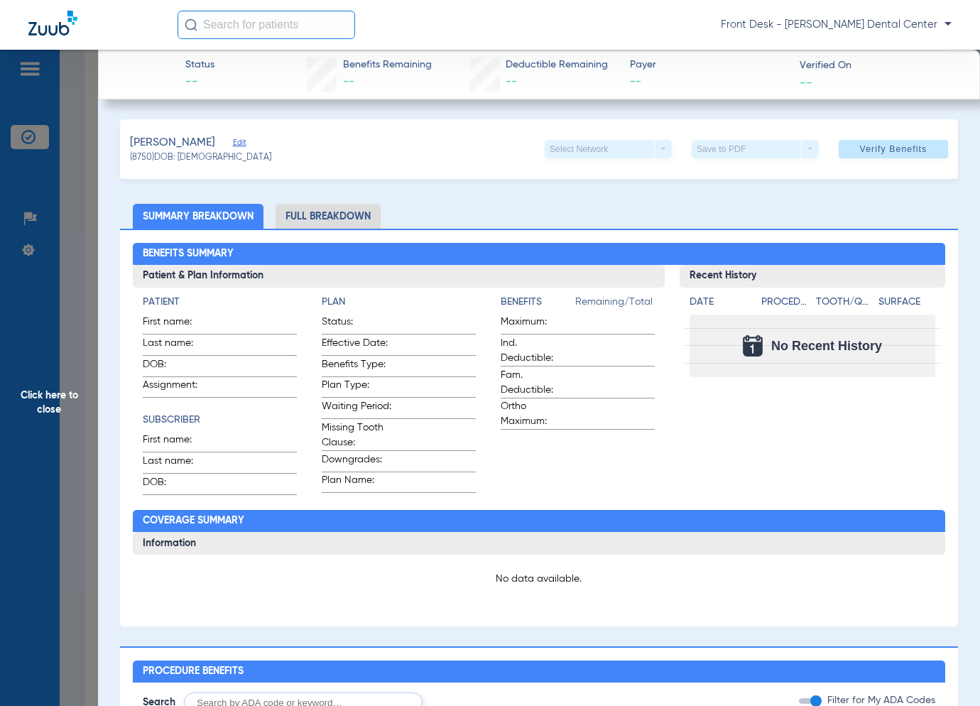
click at [83, 307] on span "Click here to close" at bounding box center [49, 403] width 98 height 706
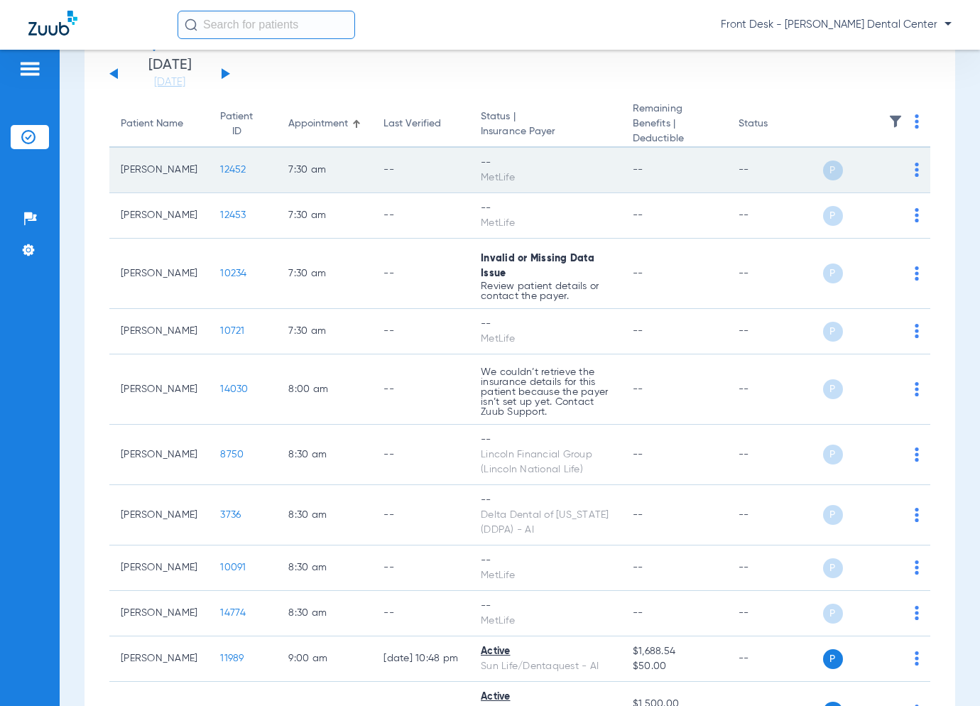
scroll to position [213, 0]
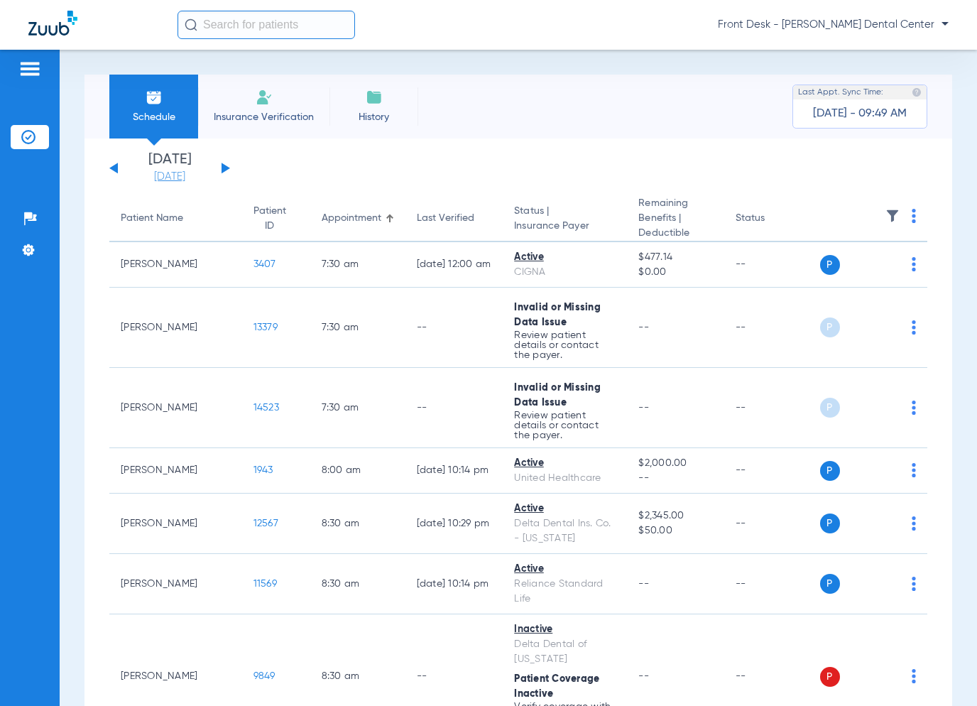
click at [163, 178] on link "[DATE]" at bounding box center [169, 177] width 85 height 14
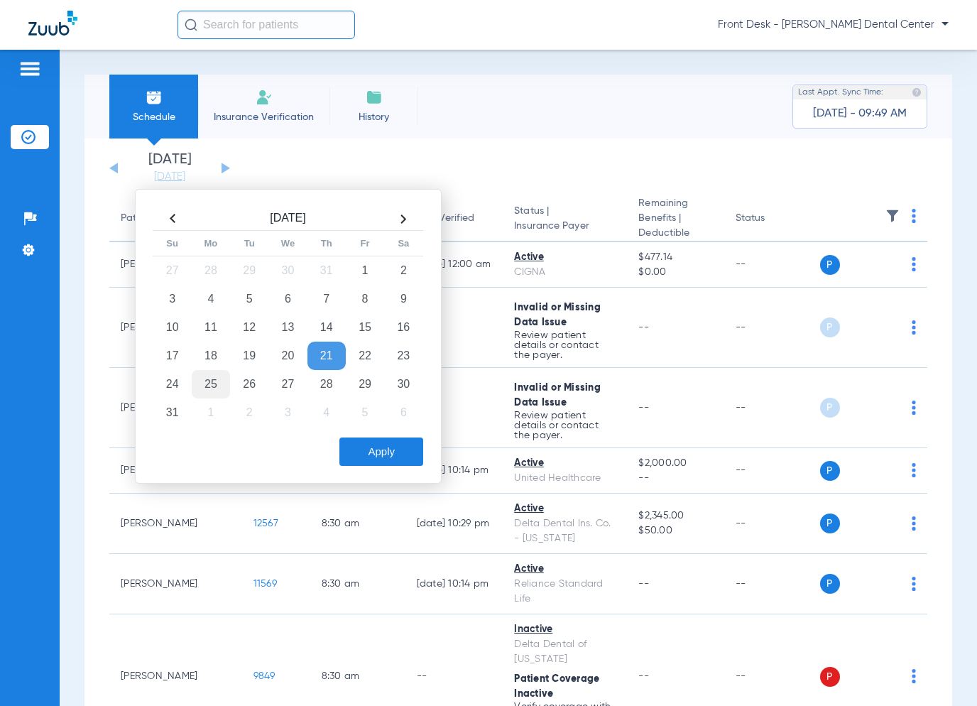
click at [207, 385] on td "25" at bounding box center [211, 384] width 38 height 28
click at [397, 446] on button "Apply" at bounding box center [381, 452] width 84 height 28
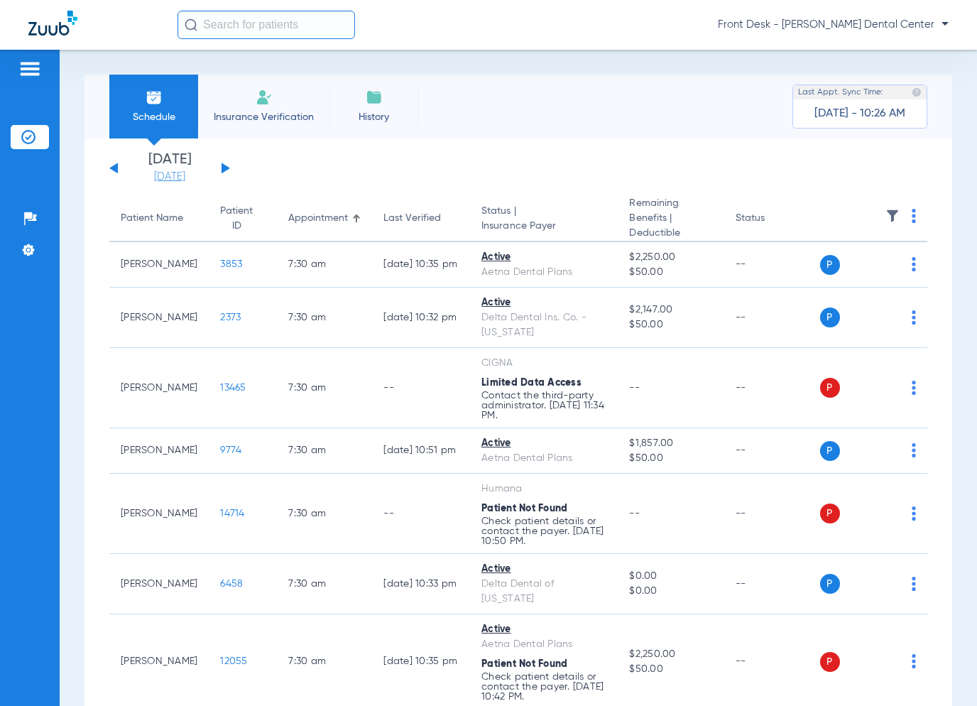
click at [187, 170] on link "[DATE]" at bounding box center [169, 177] width 85 height 14
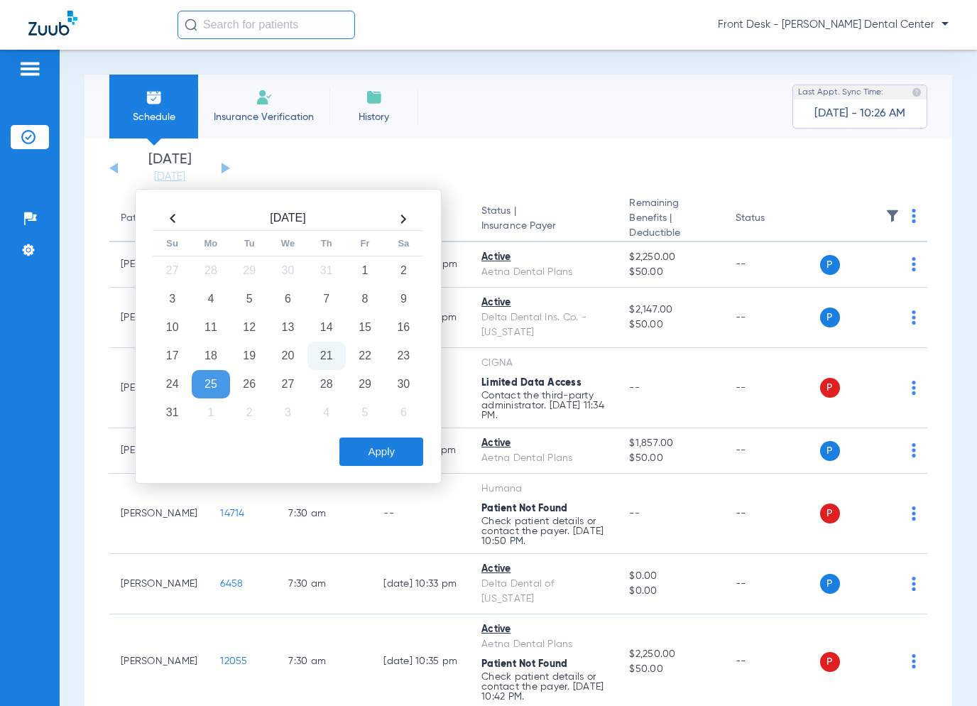
click at [375, 442] on button "Apply" at bounding box center [381, 452] width 84 height 28
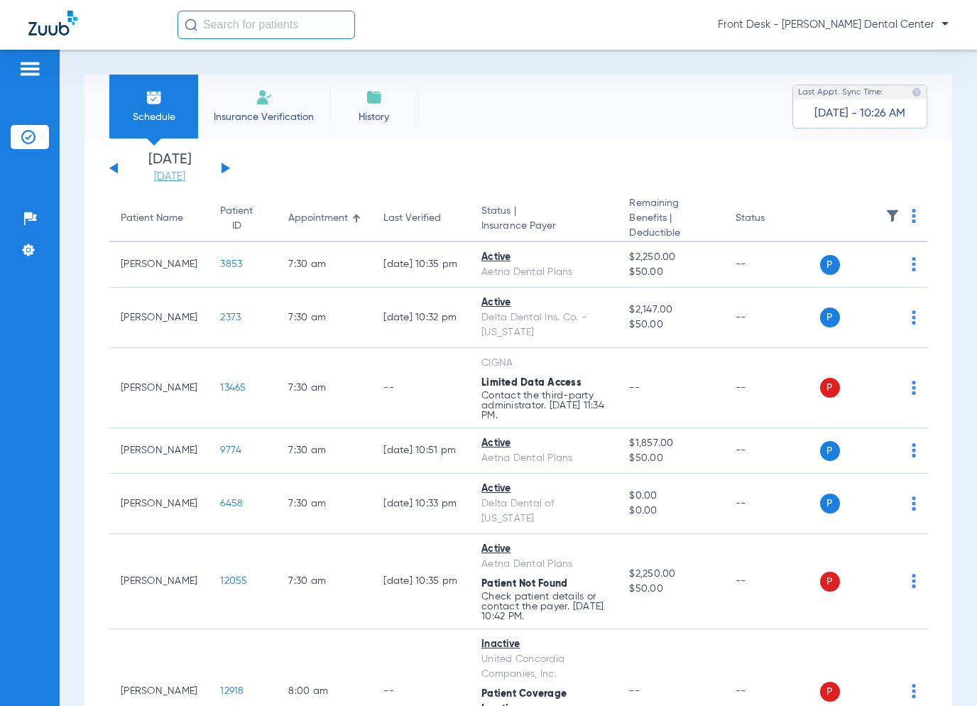
click at [171, 173] on link "[DATE]" at bounding box center [169, 177] width 85 height 14
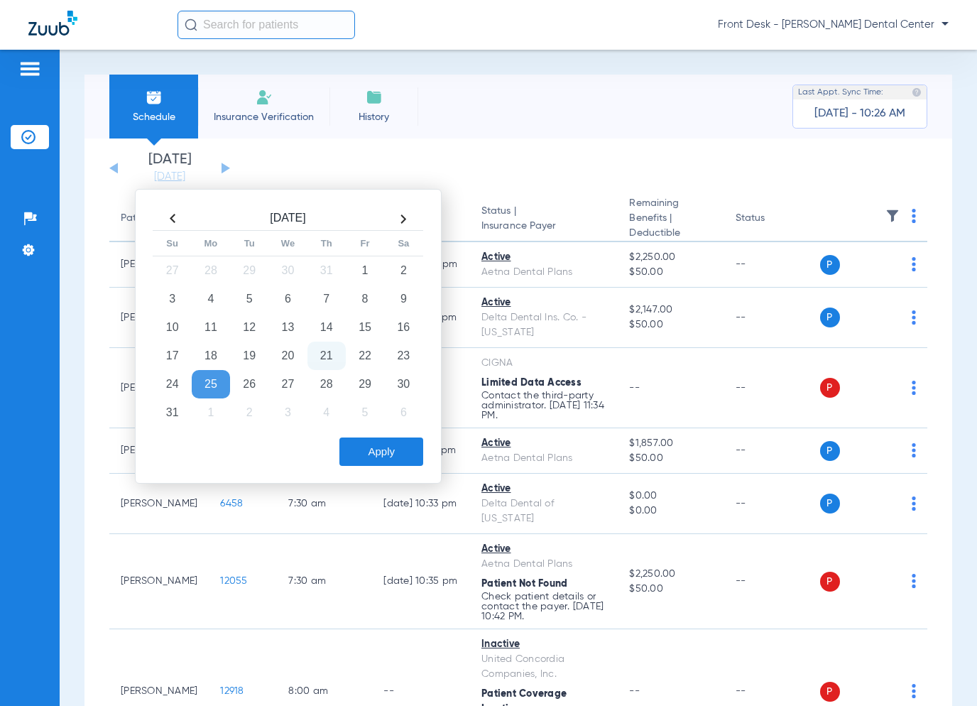
click at [329, 359] on td "21" at bounding box center [327, 356] width 38 height 28
drag, startPoint x: 372, startPoint y: 434, endPoint x: 381, endPoint y: 443, distance: 13.1
click at [373, 435] on div "Apply" at bounding box center [286, 448] width 273 height 36
click at [381, 443] on button "Apply" at bounding box center [381, 452] width 84 height 28
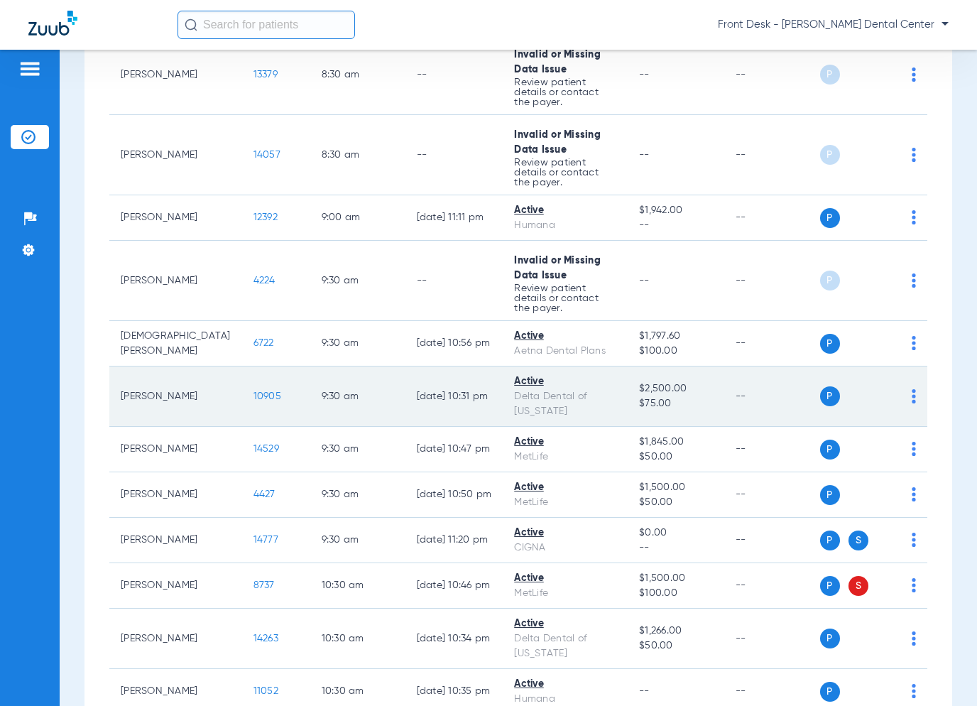
scroll to position [852, 0]
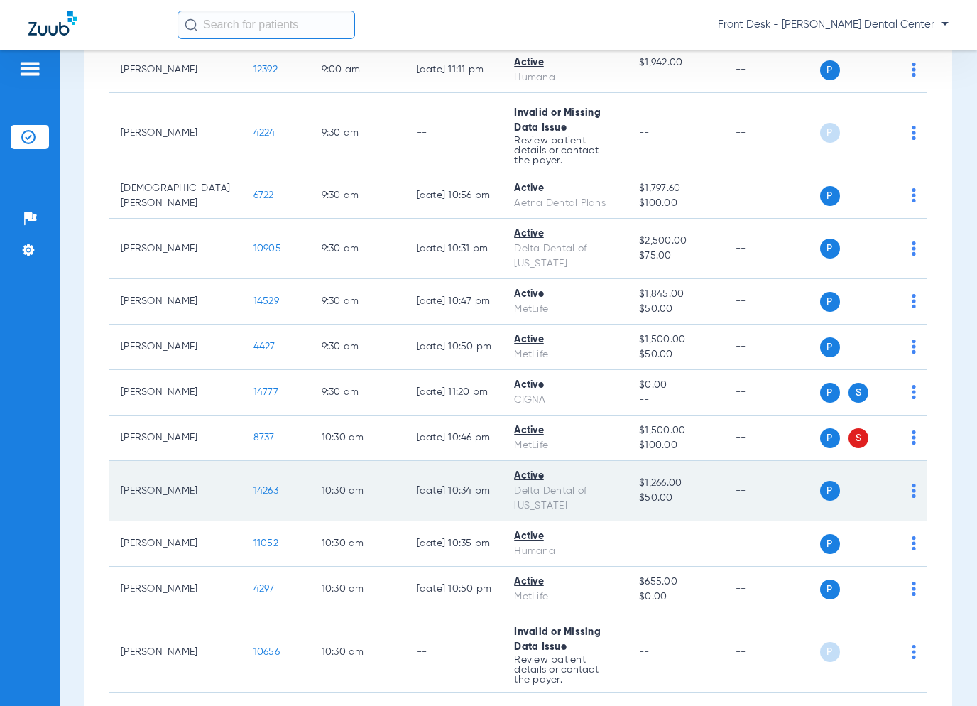
click at [254, 486] on span "14263" at bounding box center [266, 491] width 25 height 10
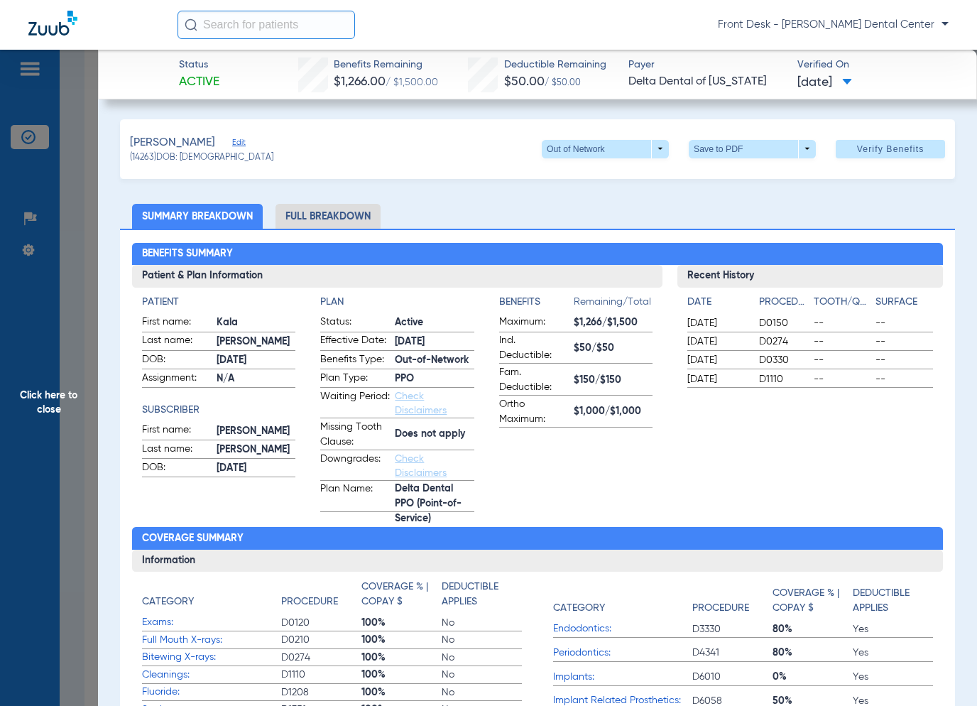
click at [51, 449] on span "Click here to close" at bounding box center [49, 403] width 98 height 706
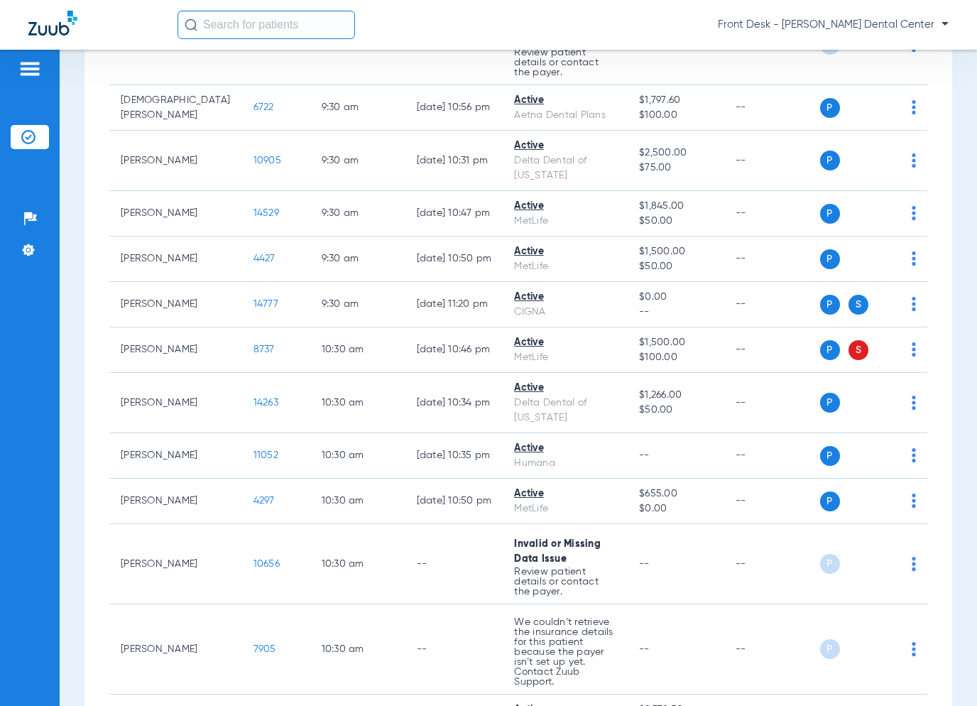
scroll to position [1065, 0]
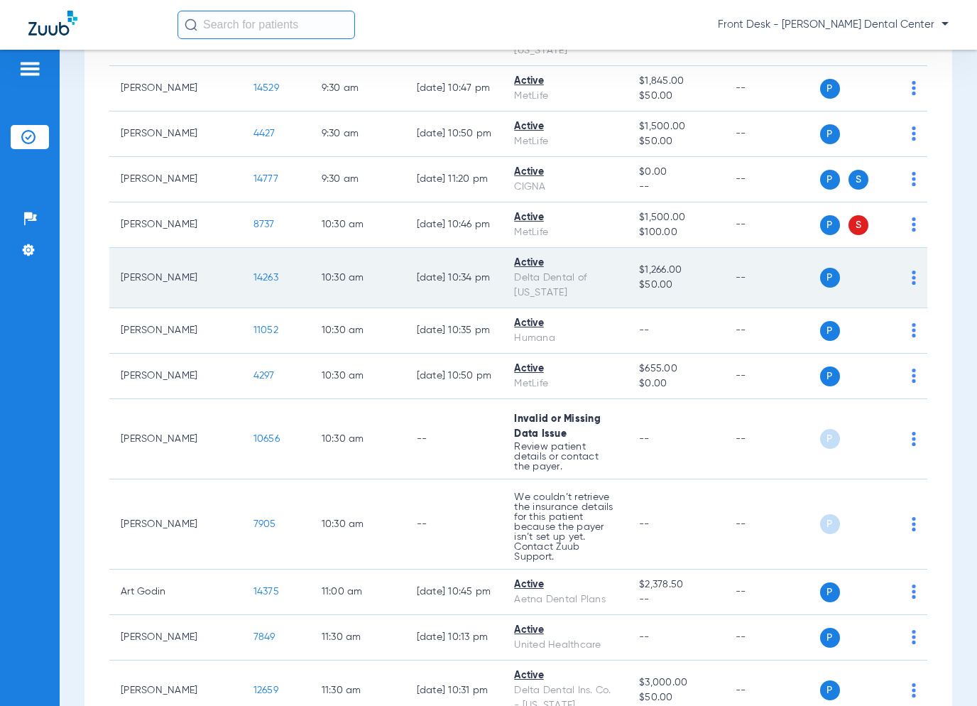
click at [254, 273] on span "14263" at bounding box center [266, 278] width 25 height 10
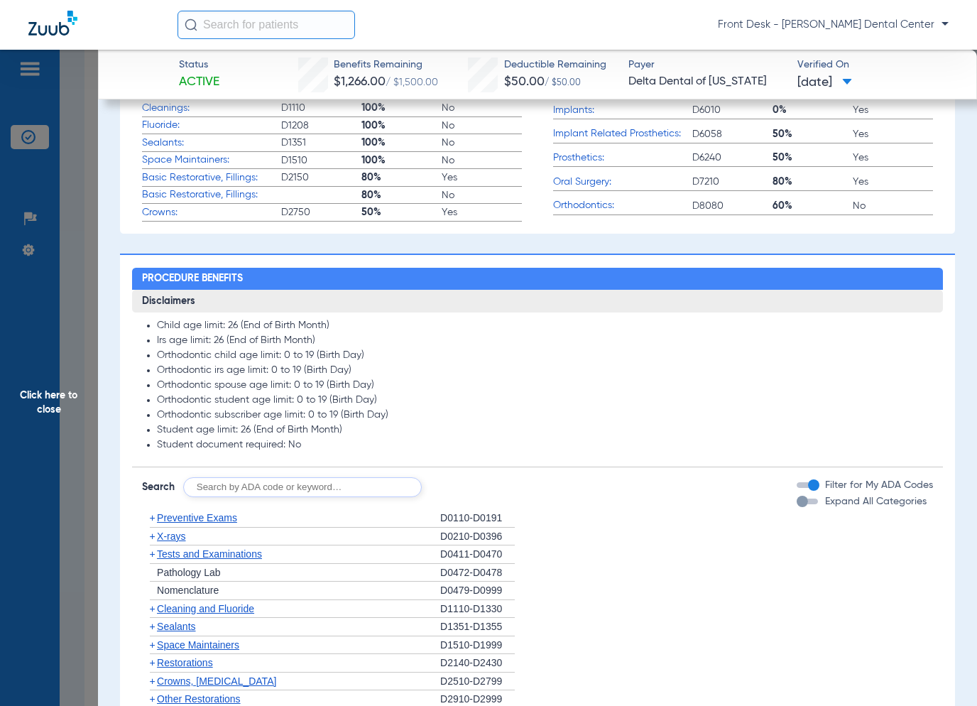
scroll to position [568, 0]
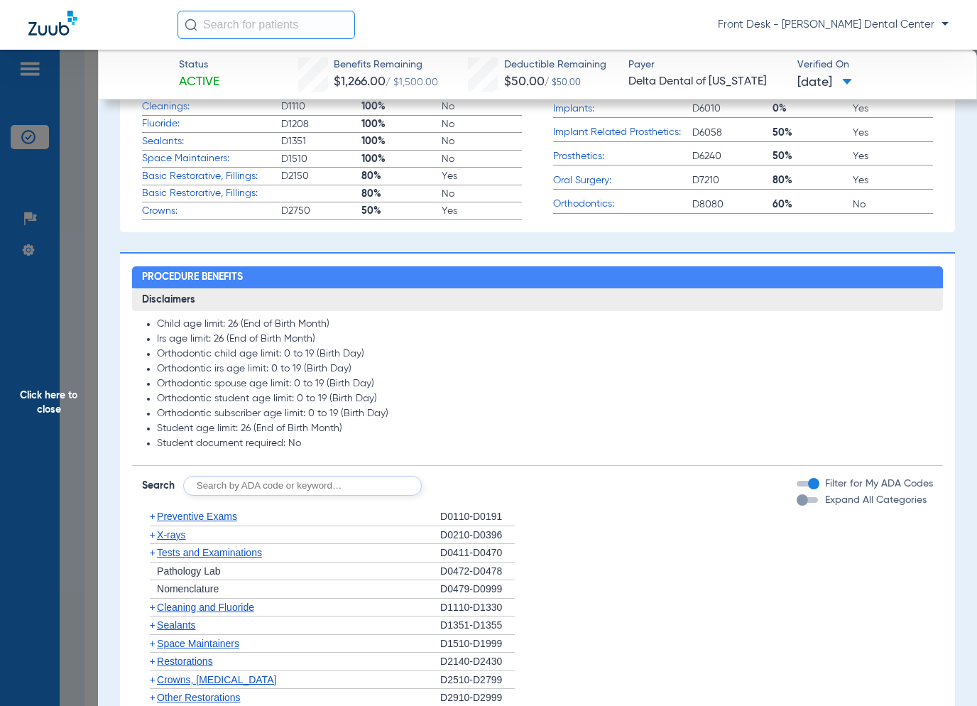
click at [50, 408] on span "Click here to close" at bounding box center [49, 403] width 98 height 706
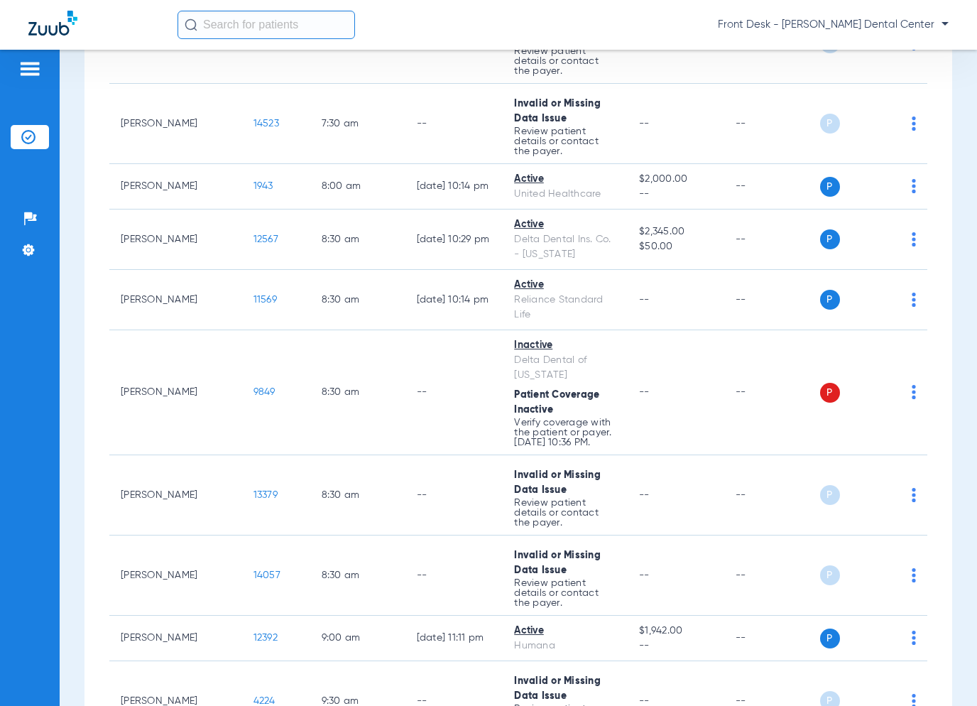
scroll to position [0, 0]
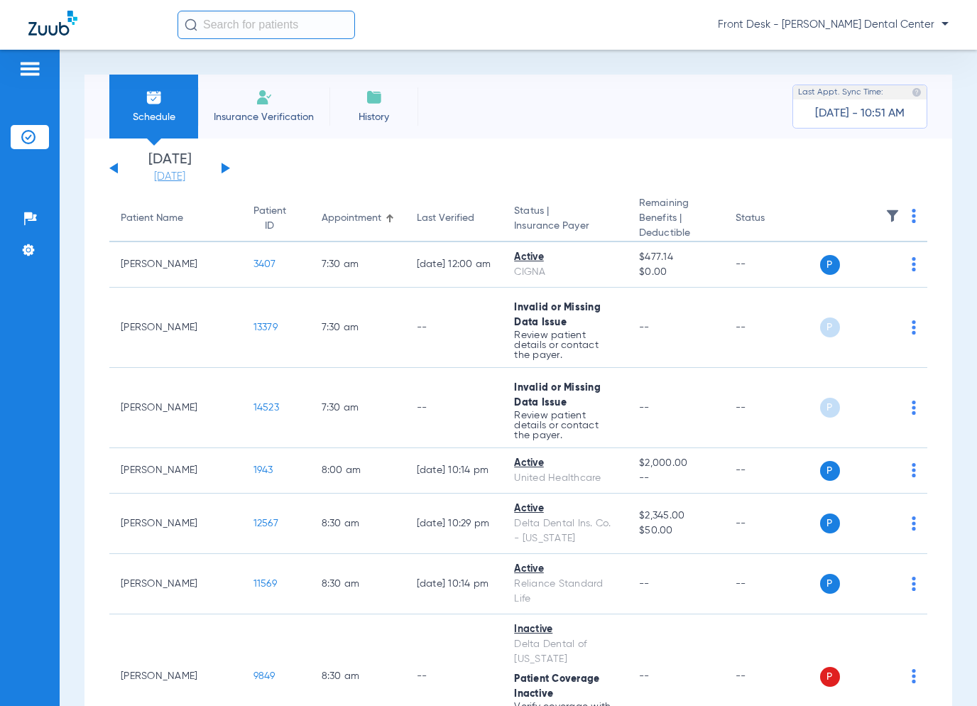
click at [165, 176] on link "[DATE]" at bounding box center [169, 177] width 85 height 14
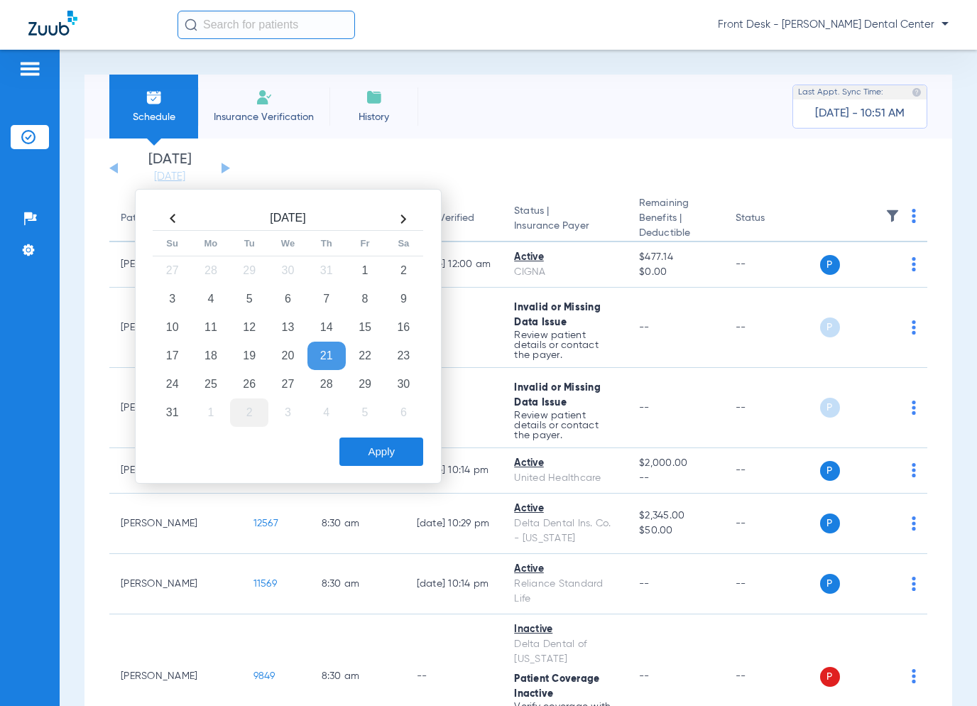
click at [256, 403] on td "2" at bounding box center [249, 412] width 38 height 28
click at [398, 454] on button "Apply" at bounding box center [381, 452] width 84 height 28
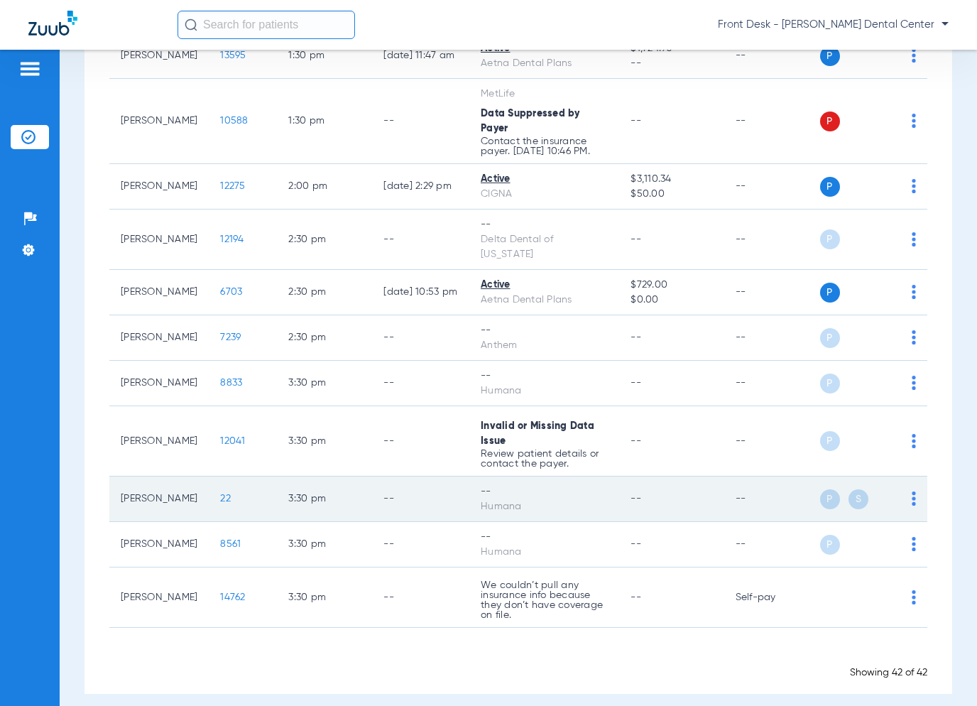
scroll to position [2037, 0]
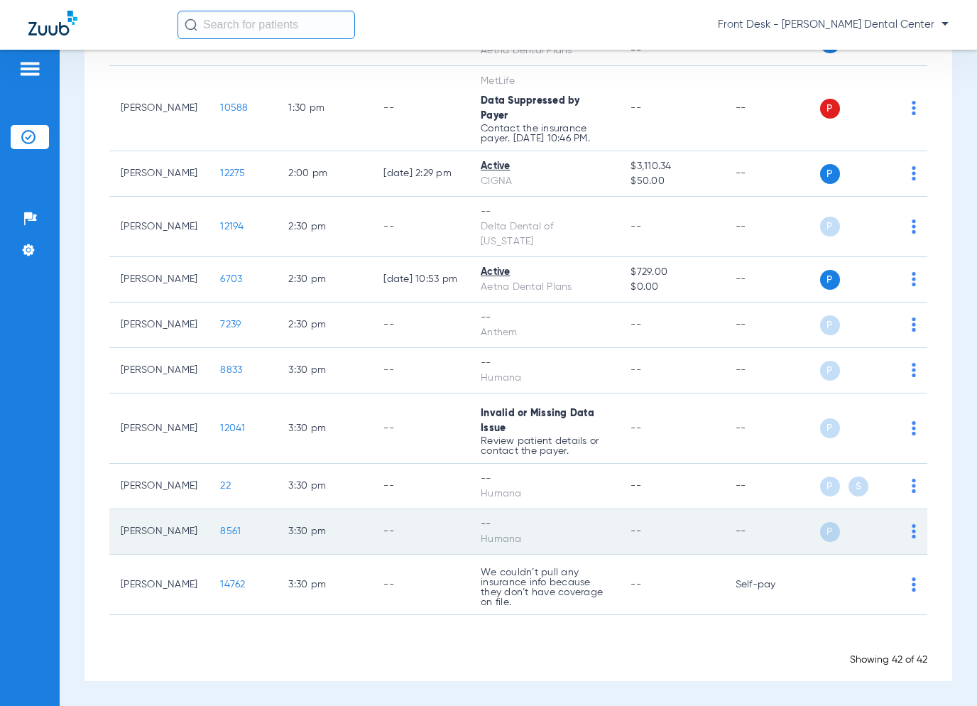
click at [146, 532] on td "[PERSON_NAME]" at bounding box center [158, 531] width 99 height 45
click at [220, 526] on span "8561" at bounding box center [230, 531] width 21 height 10
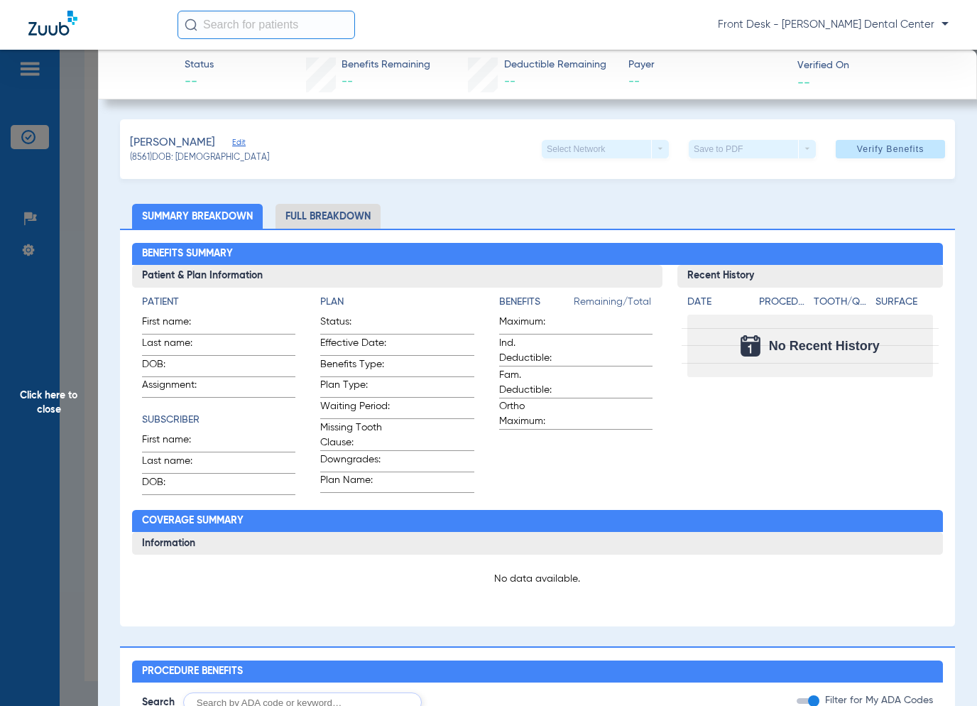
click at [87, 413] on span "Click here to close" at bounding box center [49, 403] width 98 height 706
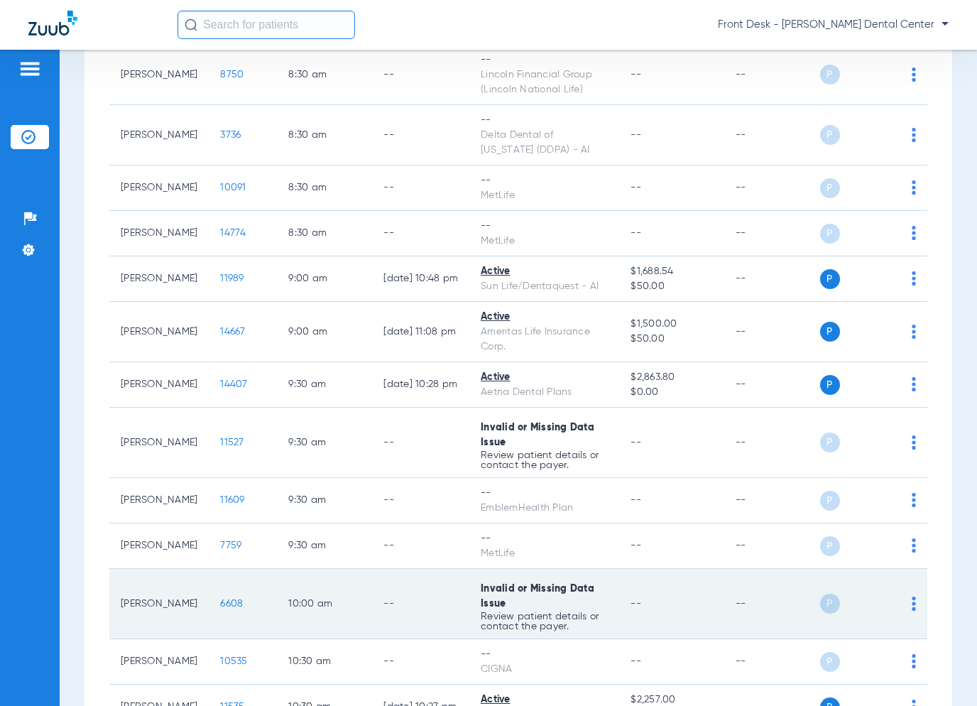
scroll to position [0, 0]
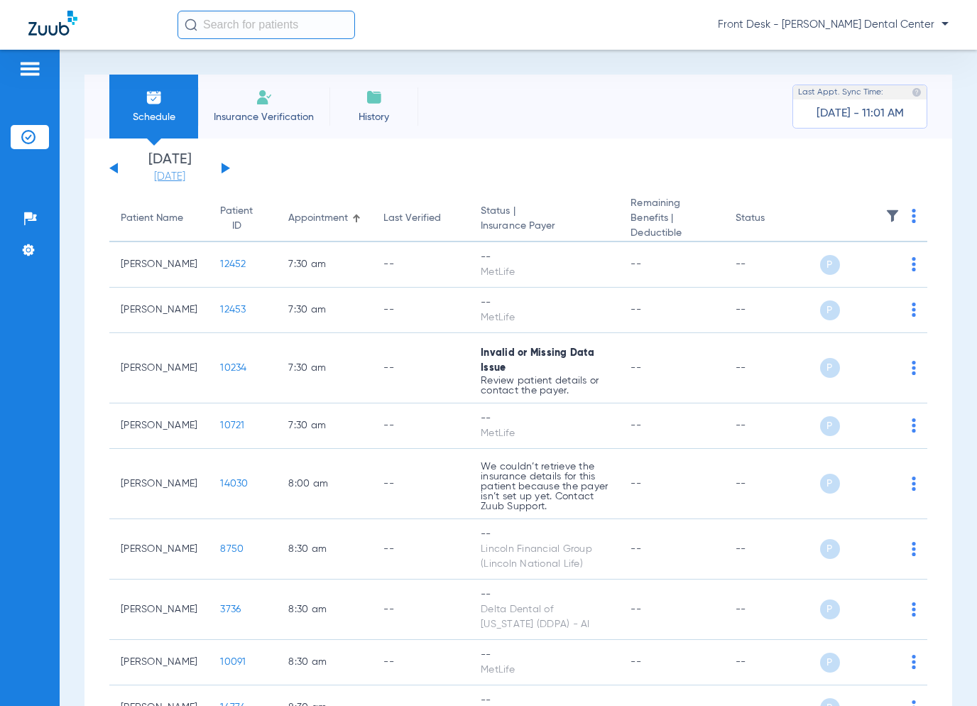
click at [180, 170] on link "[DATE]" at bounding box center [169, 177] width 85 height 14
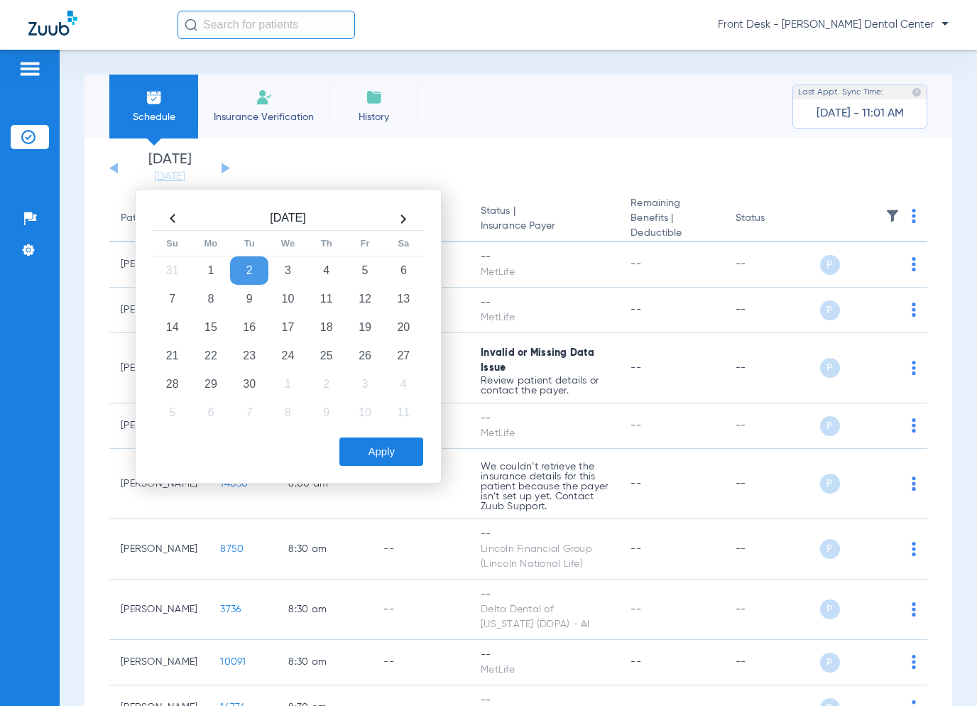
click at [180, 221] on th at bounding box center [172, 218] width 38 height 23
click at [340, 378] on td "28" at bounding box center [327, 384] width 38 height 28
click at [386, 458] on button "Apply" at bounding box center [381, 452] width 84 height 28
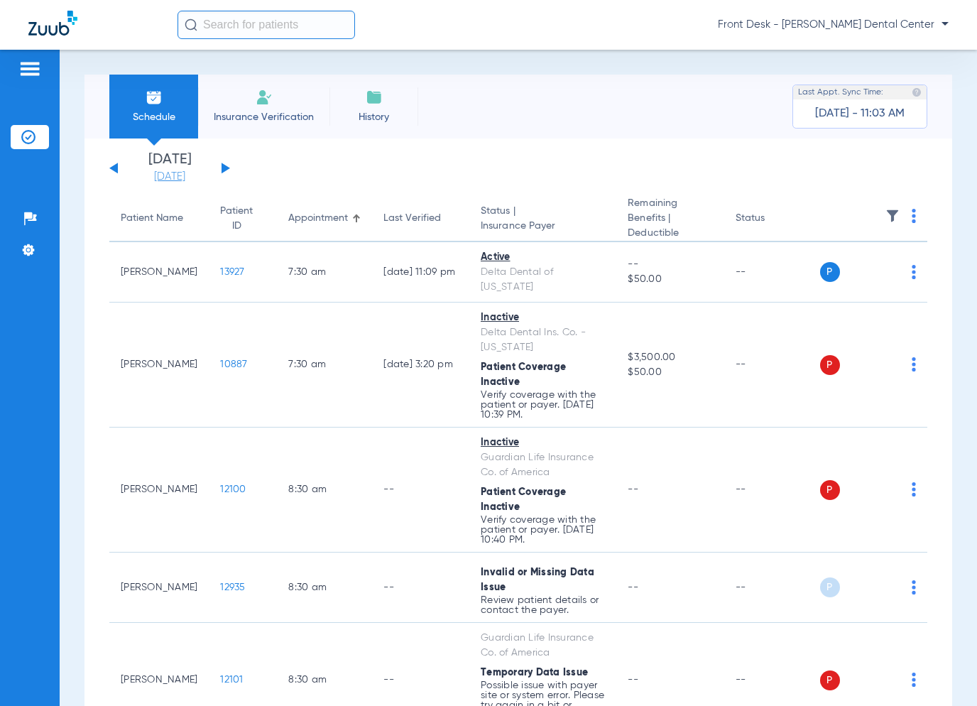
drag, startPoint x: 174, startPoint y: 184, endPoint x: 180, endPoint y: 173, distance: 12.7
click at [180, 173] on link "[DATE]" at bounding box center [169, 177] width 85 height 14
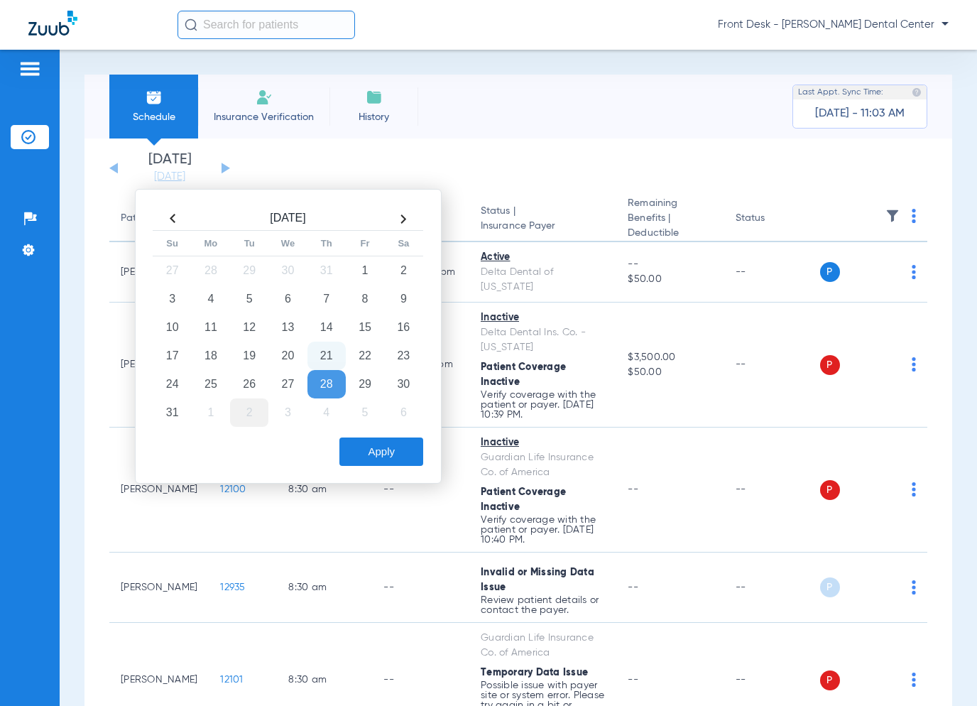
click at [252, 413] on td "2" at bounding box center [249, 412] width 38 height 28
click at [376, 447] on button "Apply" at bounding box center [381, 452] width 84 height 28
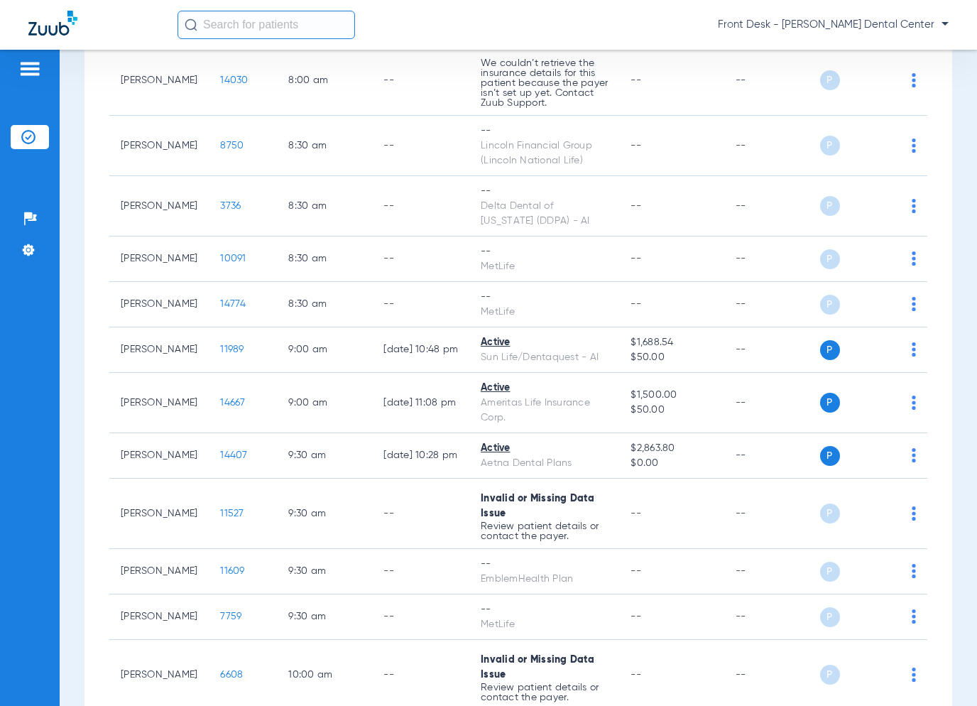
scroll to position [190, 0]
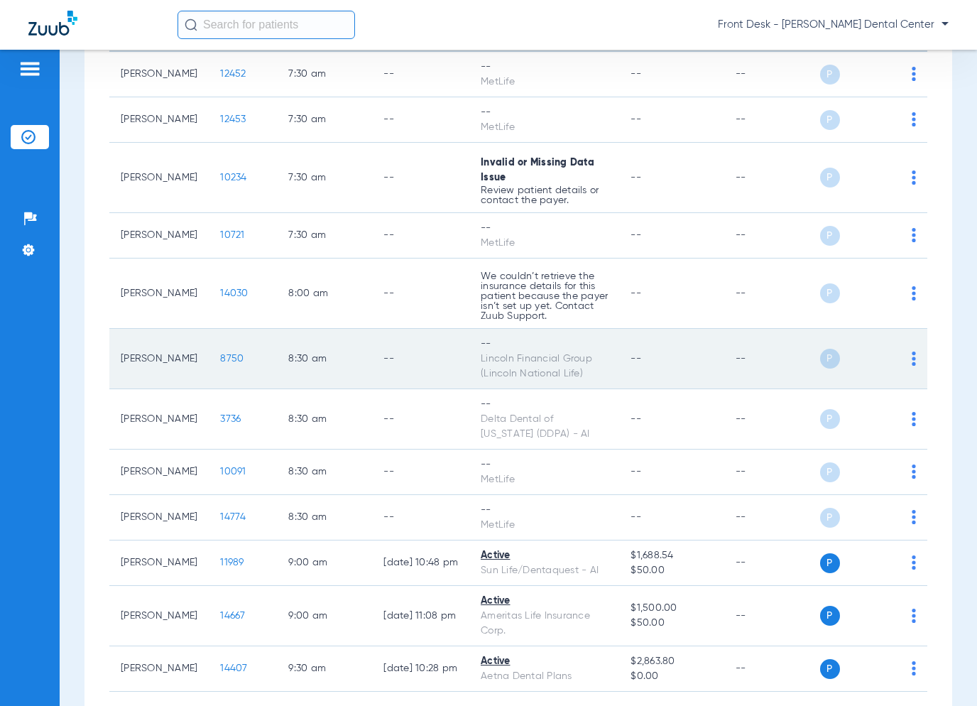
click at [220, 358] on span "8750" at bounding box center [231, 359] width 23 height 10
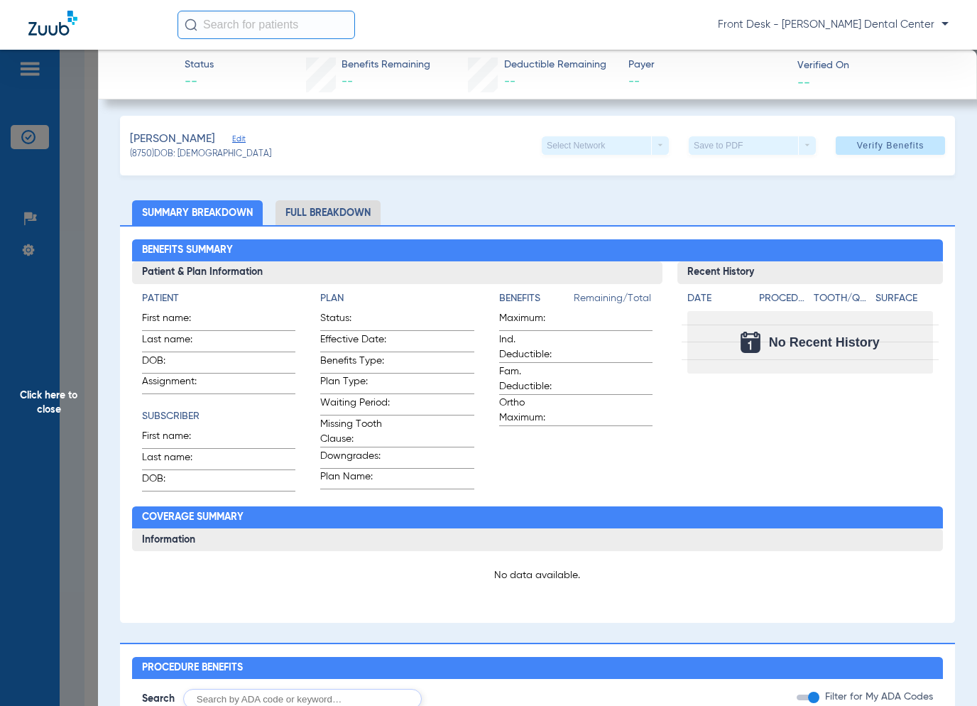
scroll to position [0, 0]
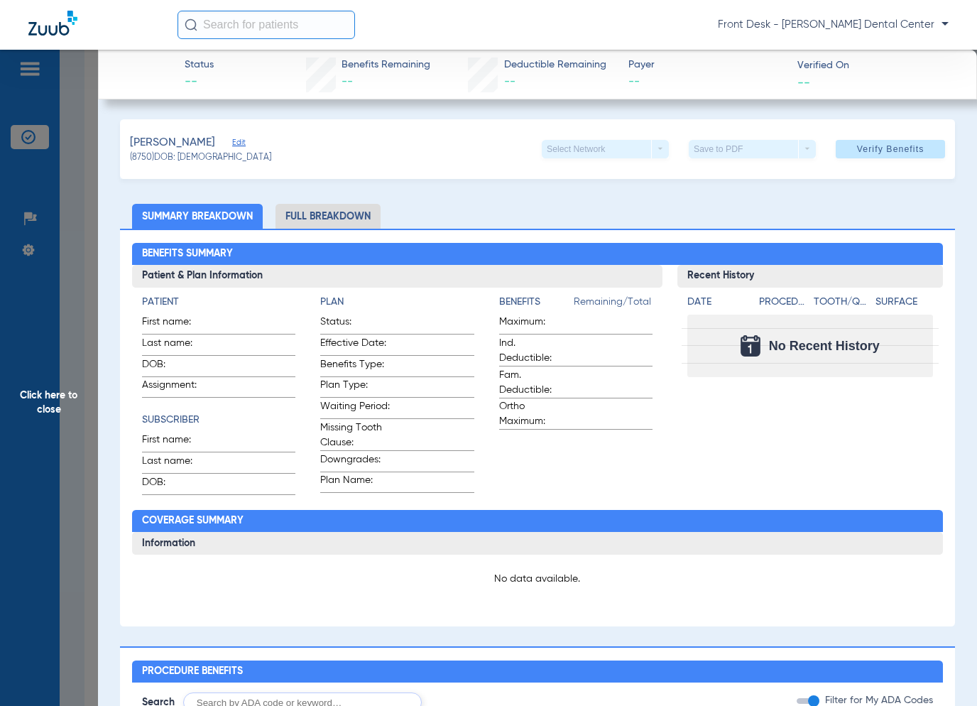
click at [57, 268] on span "Click here to close" at bounding box center [49, 403] width 98 height 706
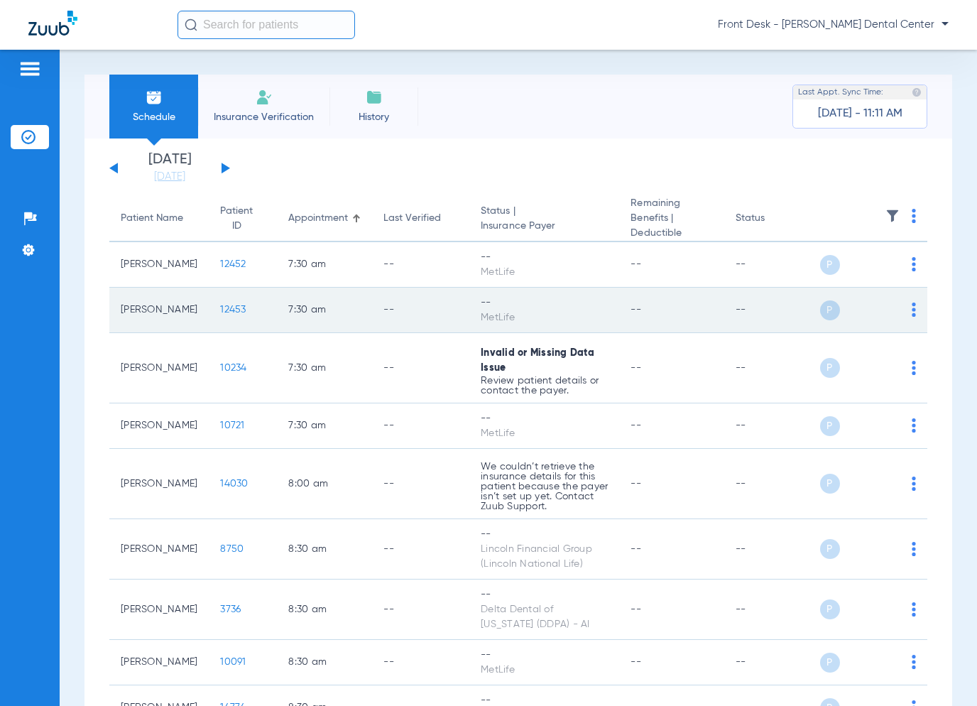
click at [220, 310] on span "12453" at bounding box center [233, 310] width 26 height 10
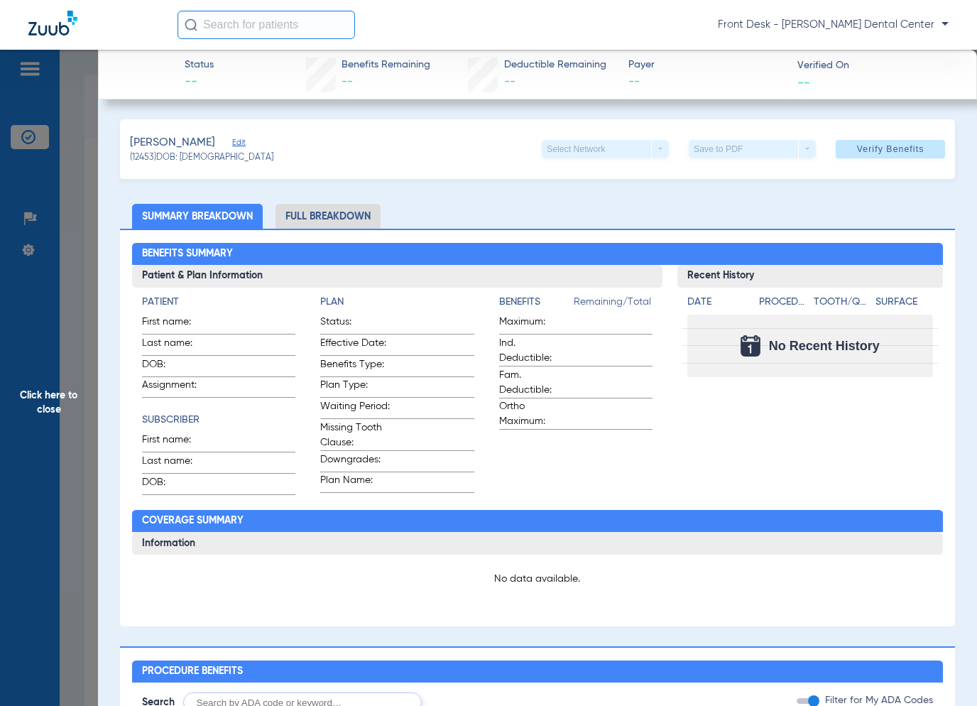
click at [88, 332] on span "Click here to close" at bounding box center [49, 403] width 98 height 706
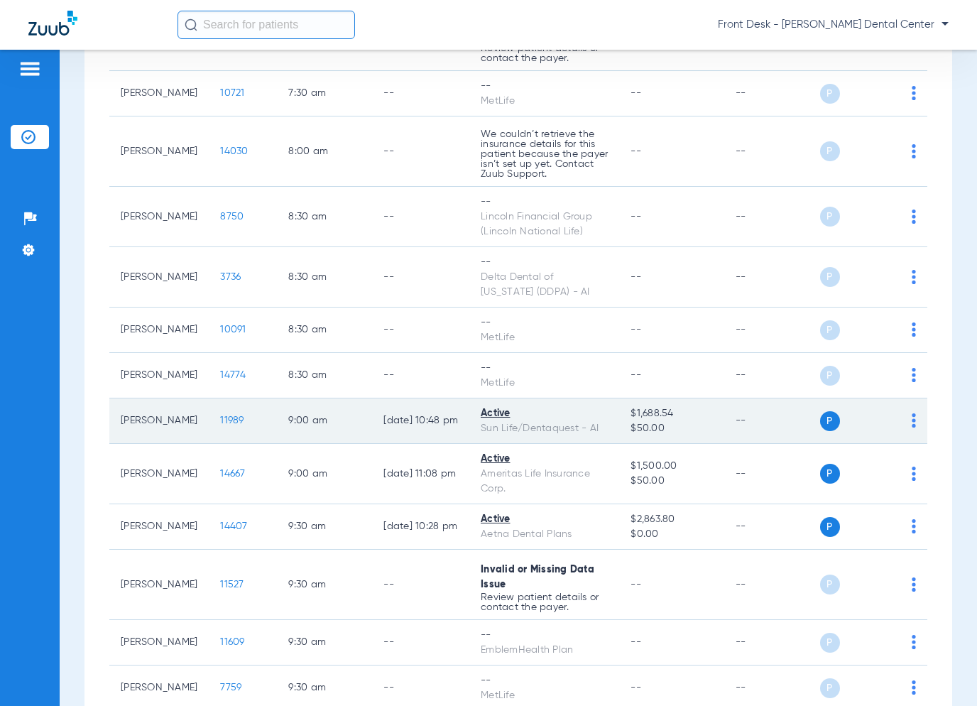
scroll to position [355, 0]
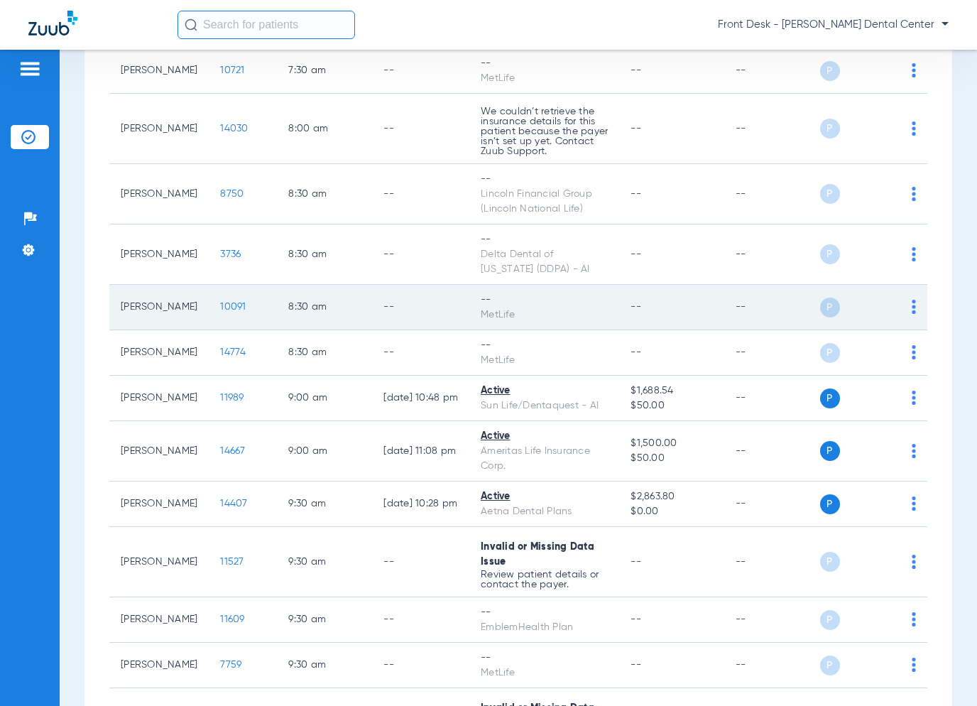
click at [220, 304] on span "10091" at bounding box center [233, 307] width 26 height 10
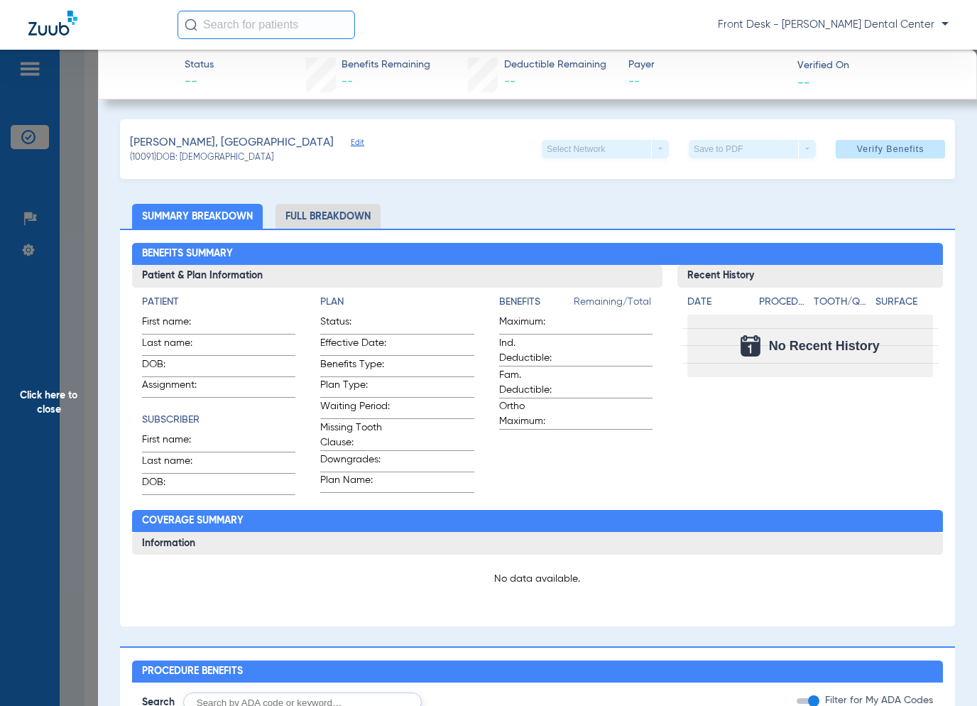
click at [66, 343] on span "Click here to close" at bounding box center [49, 403] width 98 height 706
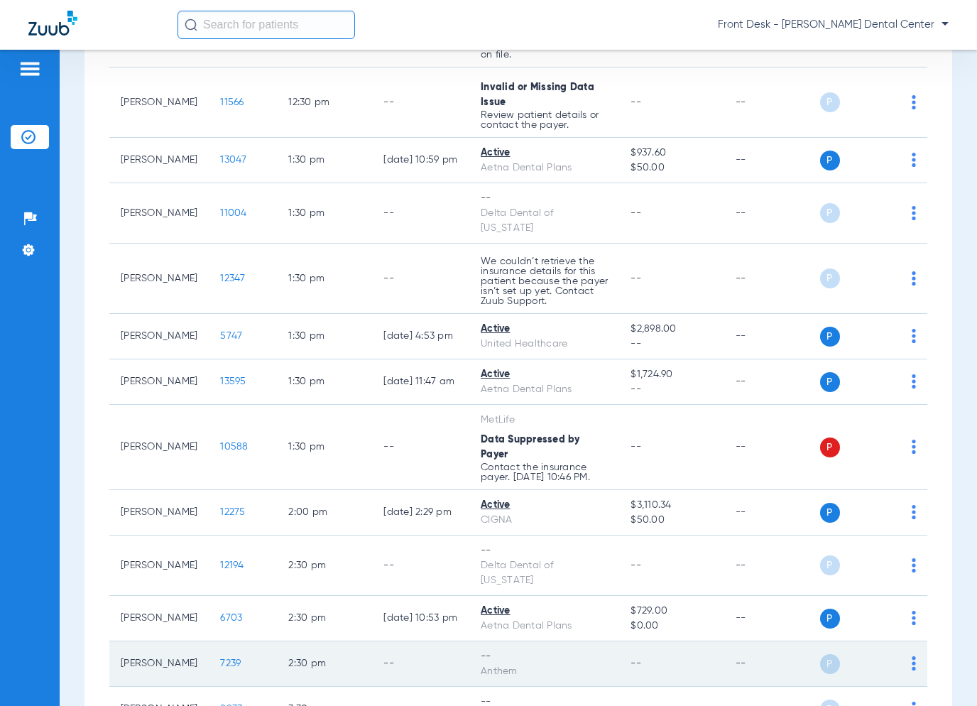
scroll to position [1563, 0]
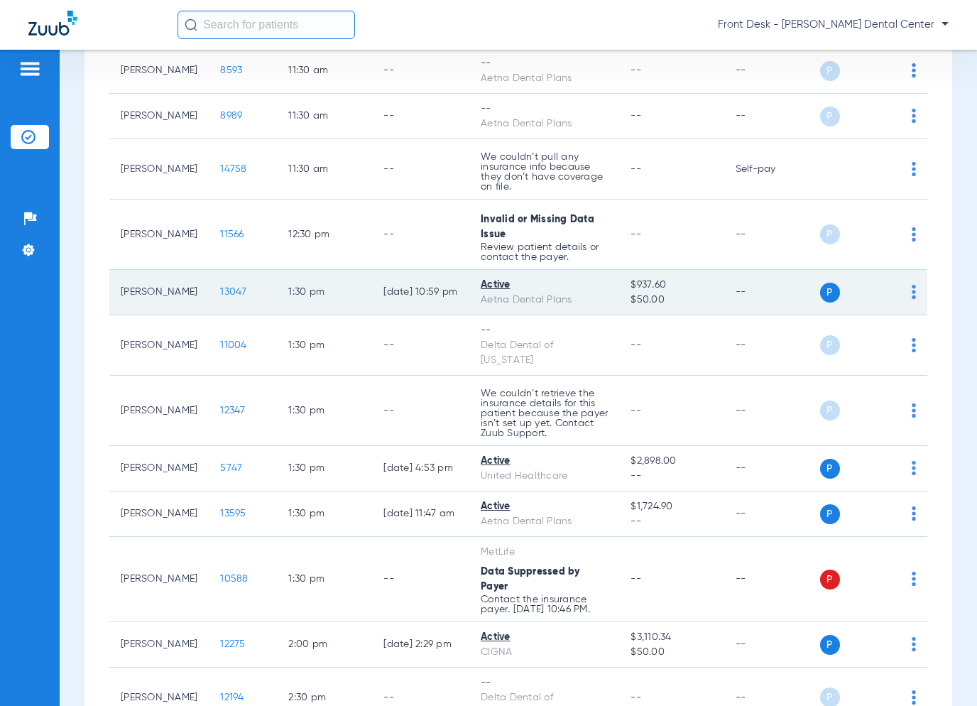
click at [220, 297] on span "13047" at bounding box center [233, 292] width 26 height 10
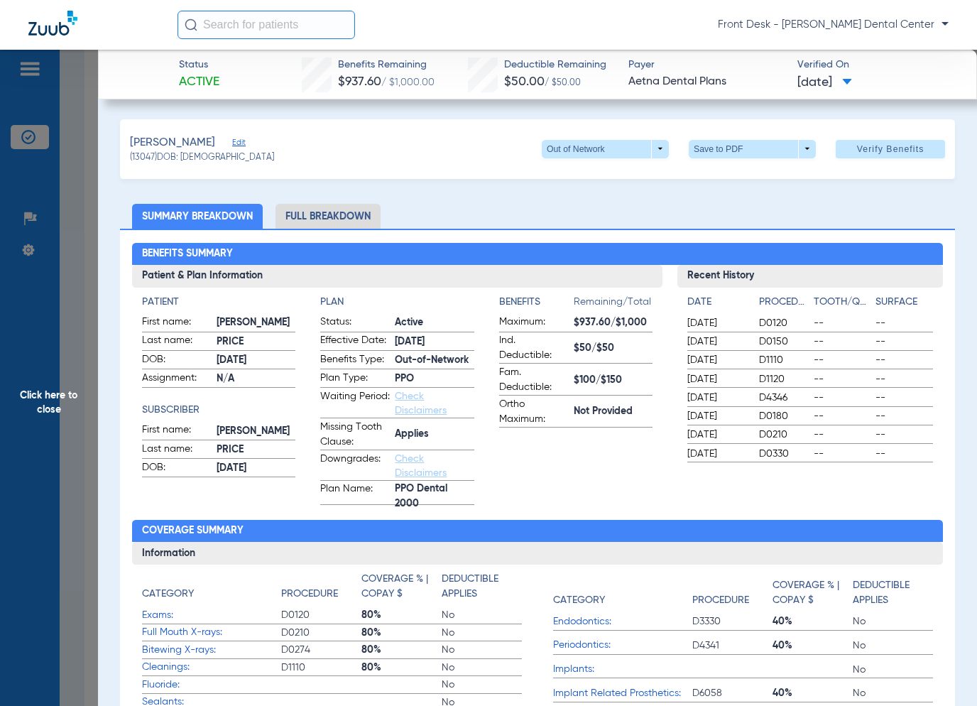
click at [82, 408] on span "Click here to close" at bounding box center [49, 403] width 98 height 706
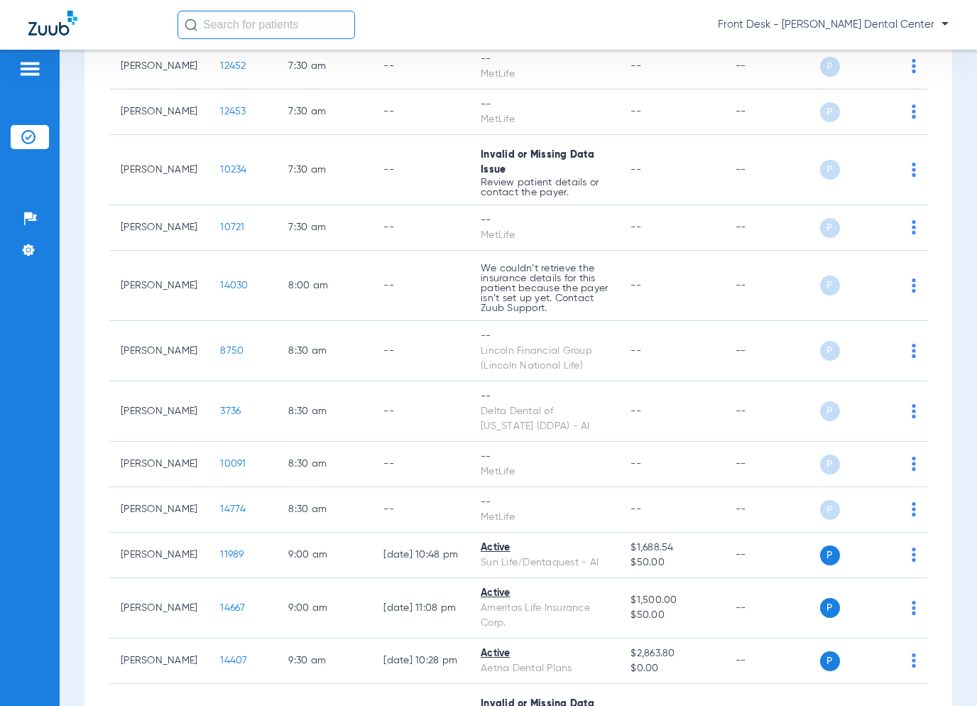
scroll to position [0, 0]
